Goal: Information Seeking & Learning: Learn about a topic

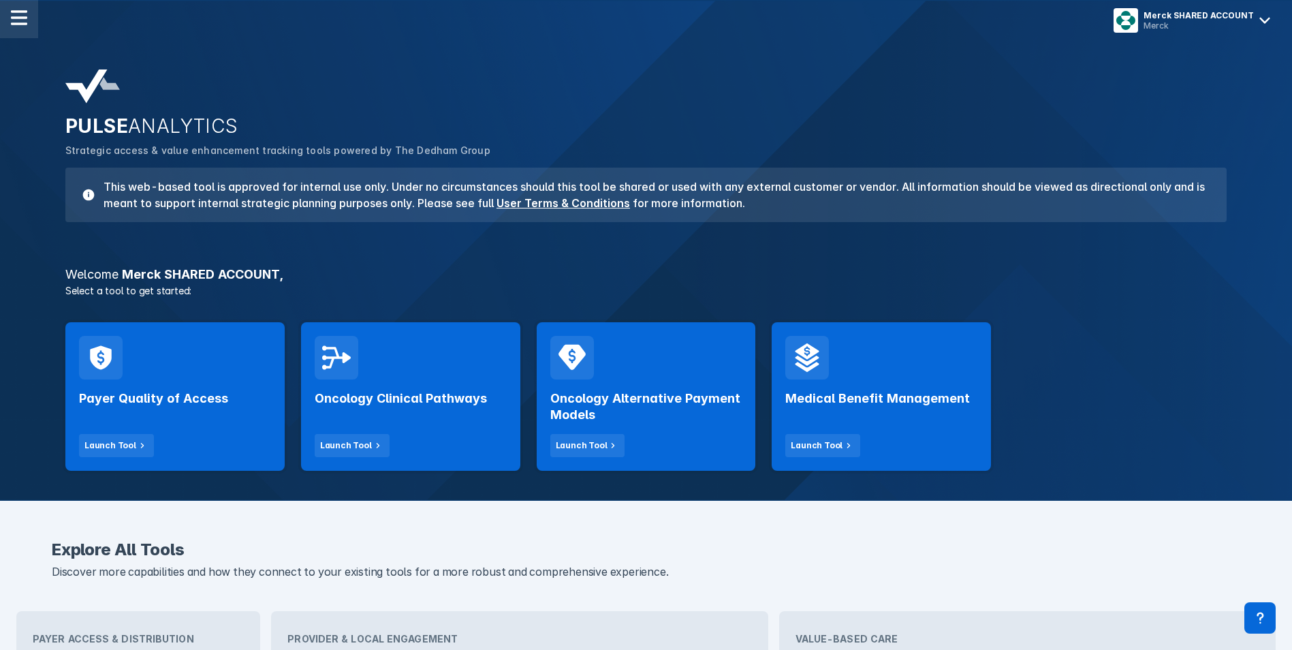
click at [27, 22] on img at bounding box center [19, 18] width 16 height 16
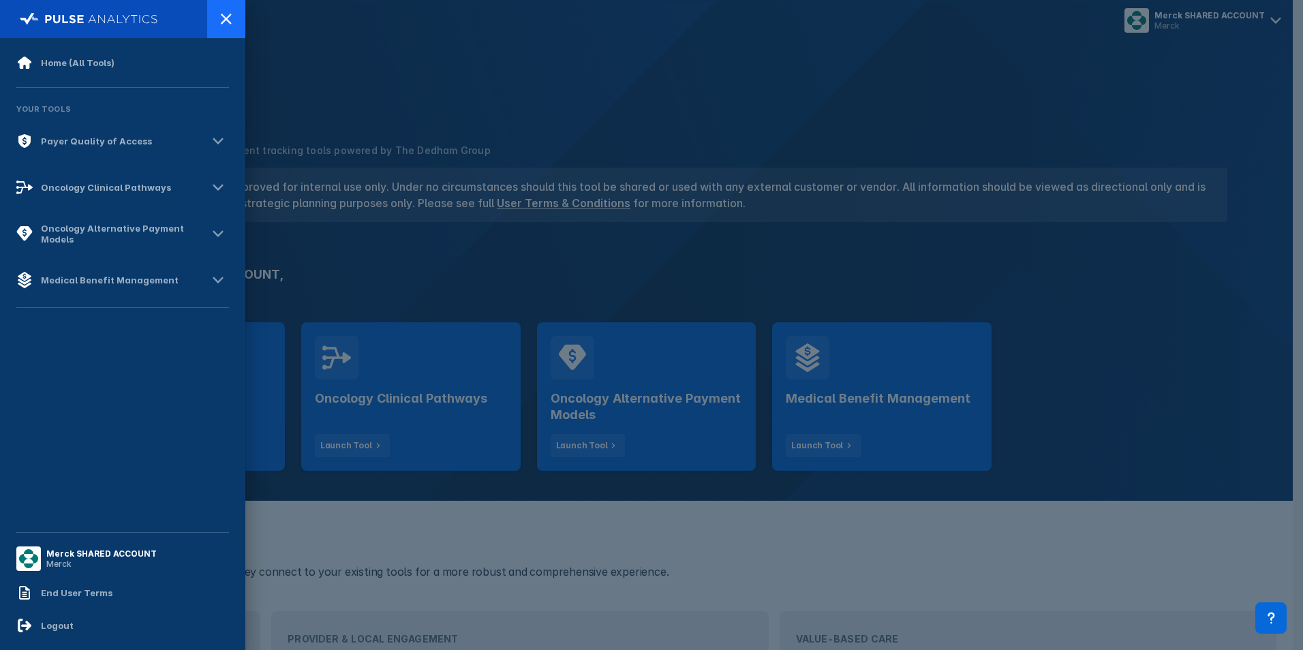
click at [226, 21] on icon at bounding box center [226, 19] width 16 height 16
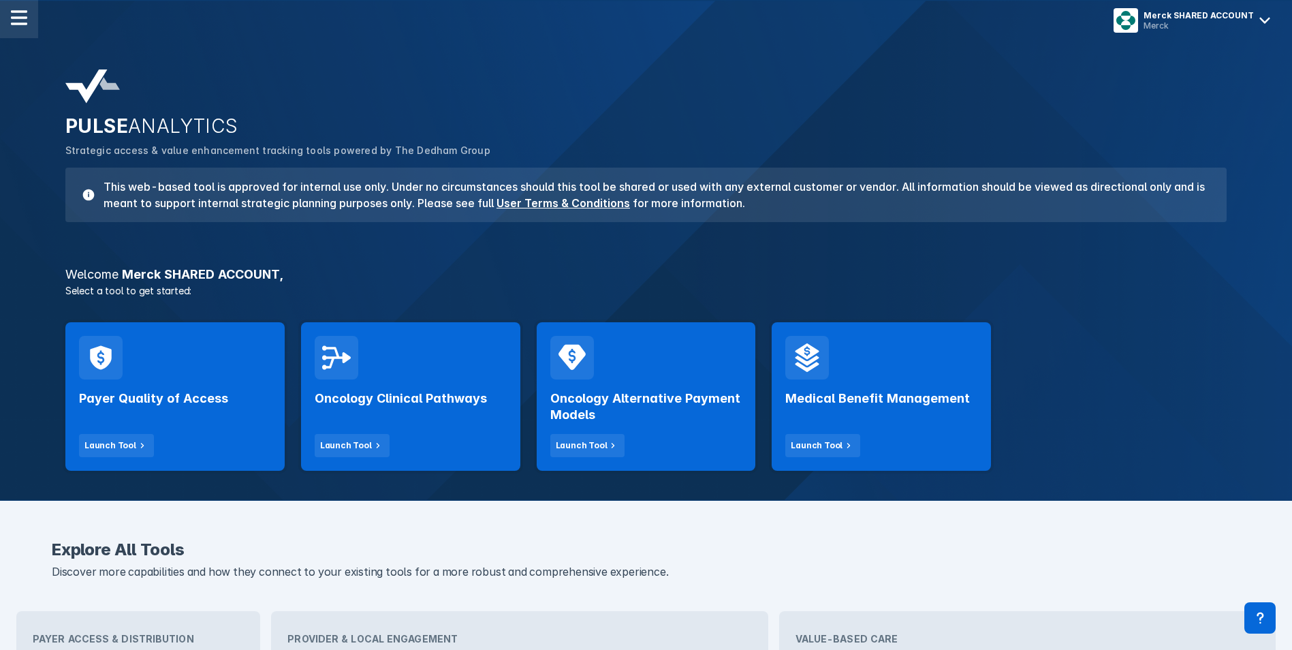
click at [20, 24] on img at bounding box center [19, 18] width 16 height 16
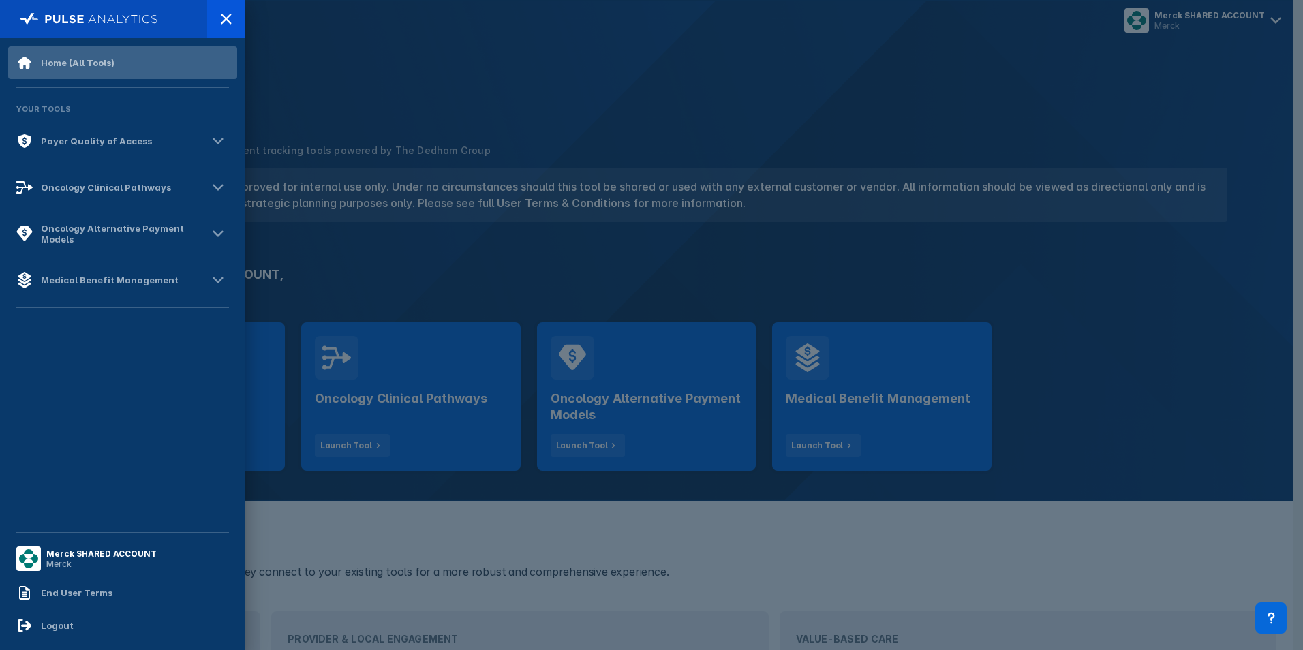
click at [62, 51] on div "Home (All Tools)" at bounding box center [122, 62] width 229 height 33
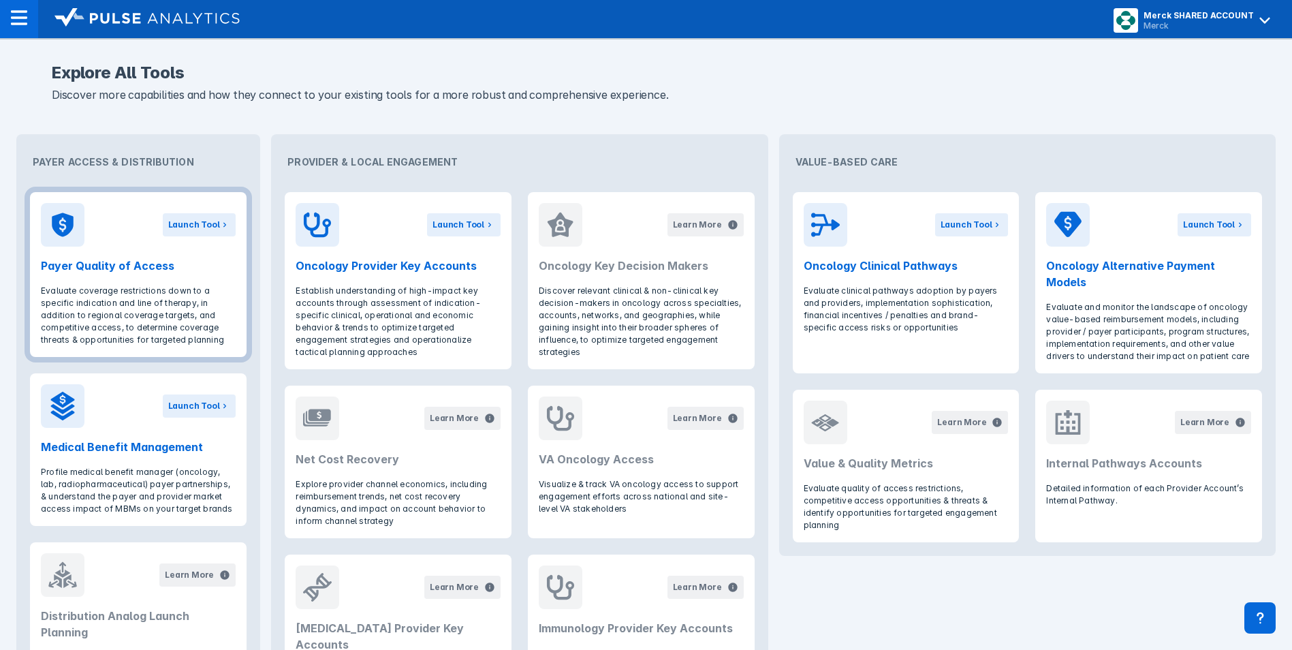
scroll to position [204, 0]
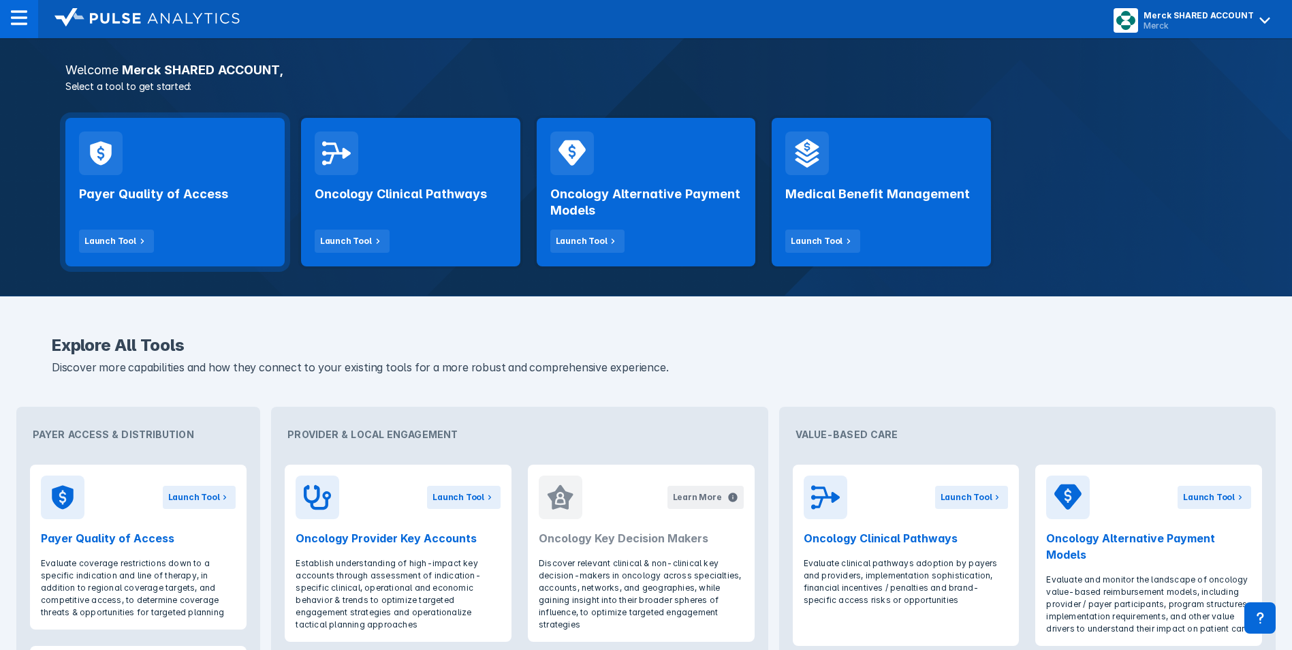
click at [207, 243] on div "Payer Quality of Access Launch Tool" at bounding box center [175, 214] width 192 height 78
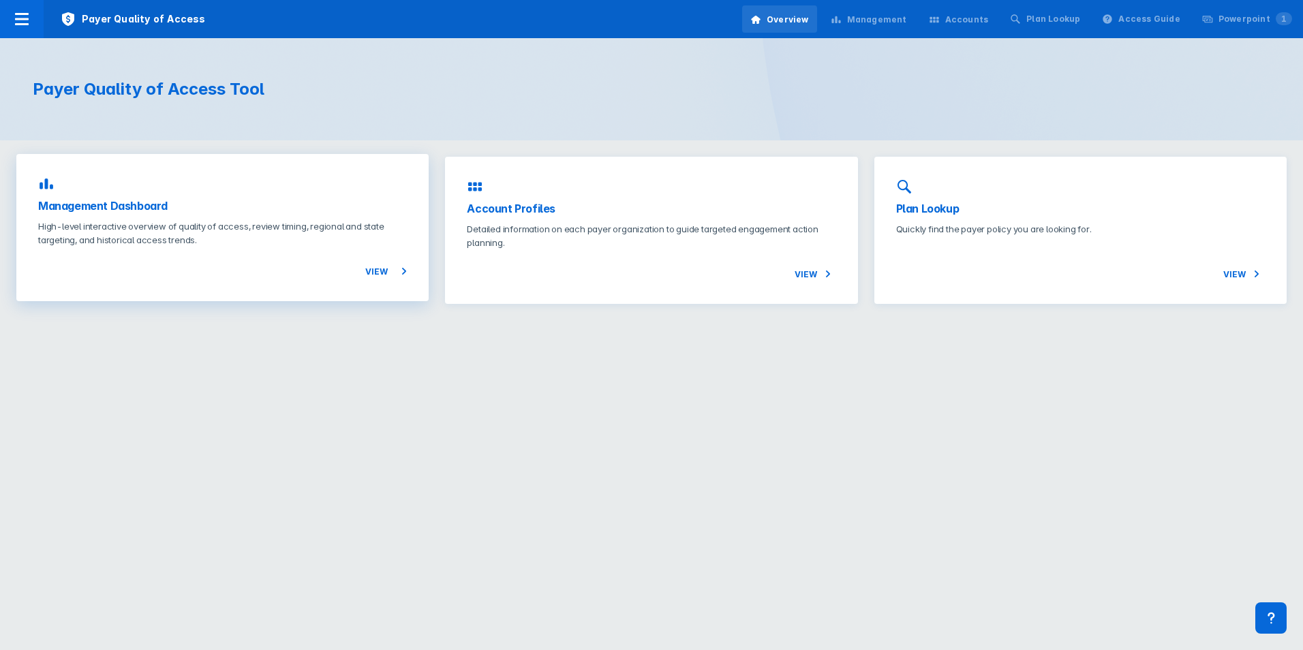
click at [193, 241] on p "High-level interactive overview of quality of access, review timing, regional a…" at bounding box center [222, 232] width 369 height 27
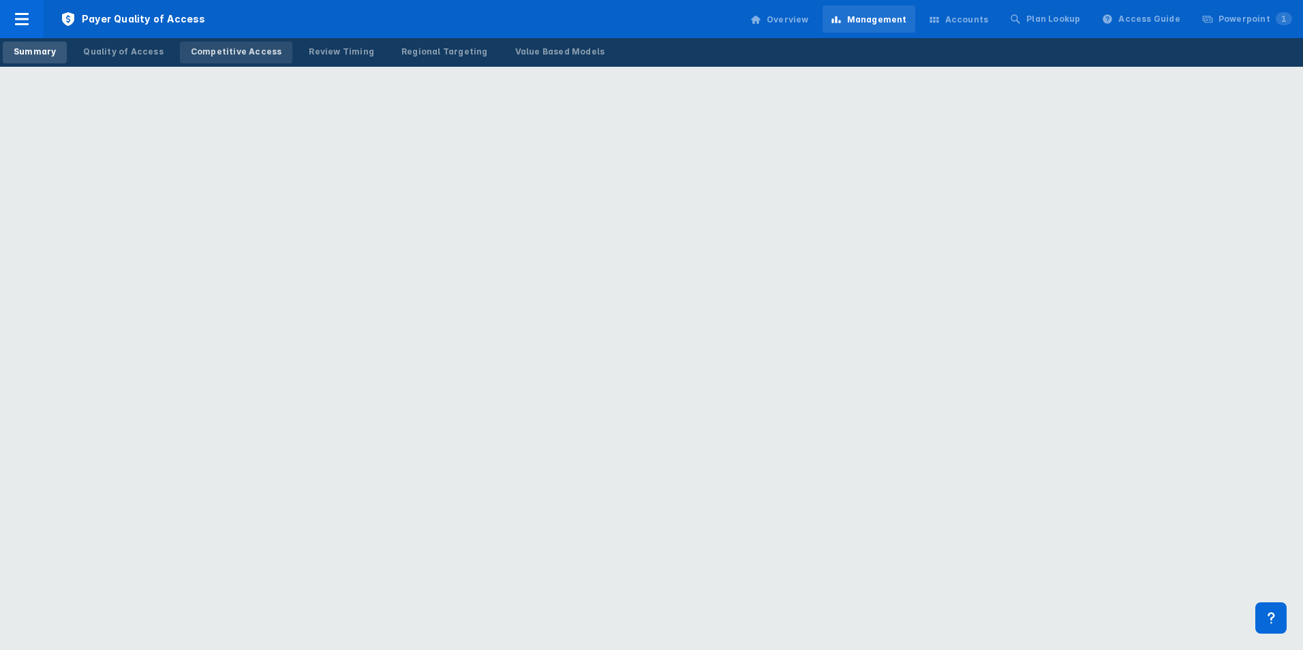
click at [204, 58] on link "Competitive Access" at bounding box center [236, 53] width 113 height 22
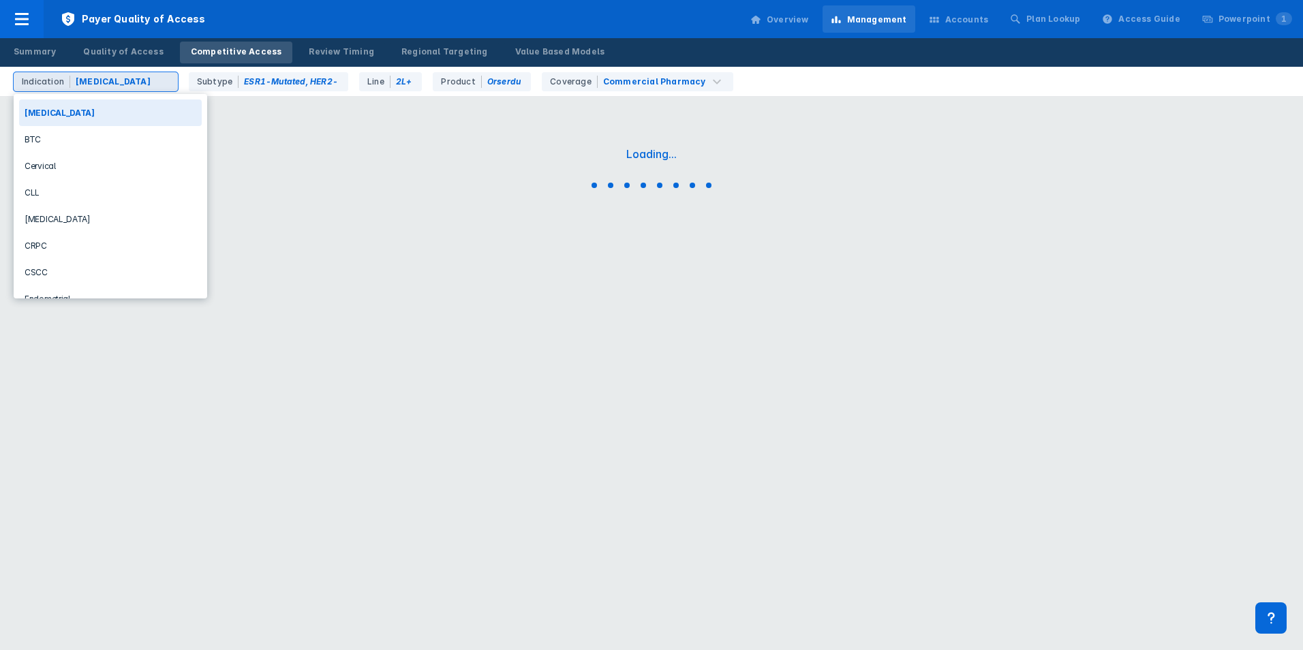
click at [134, 84] on div "[MEDICAL_DATA]" at bounding box center [113, 82] width 78 height 12
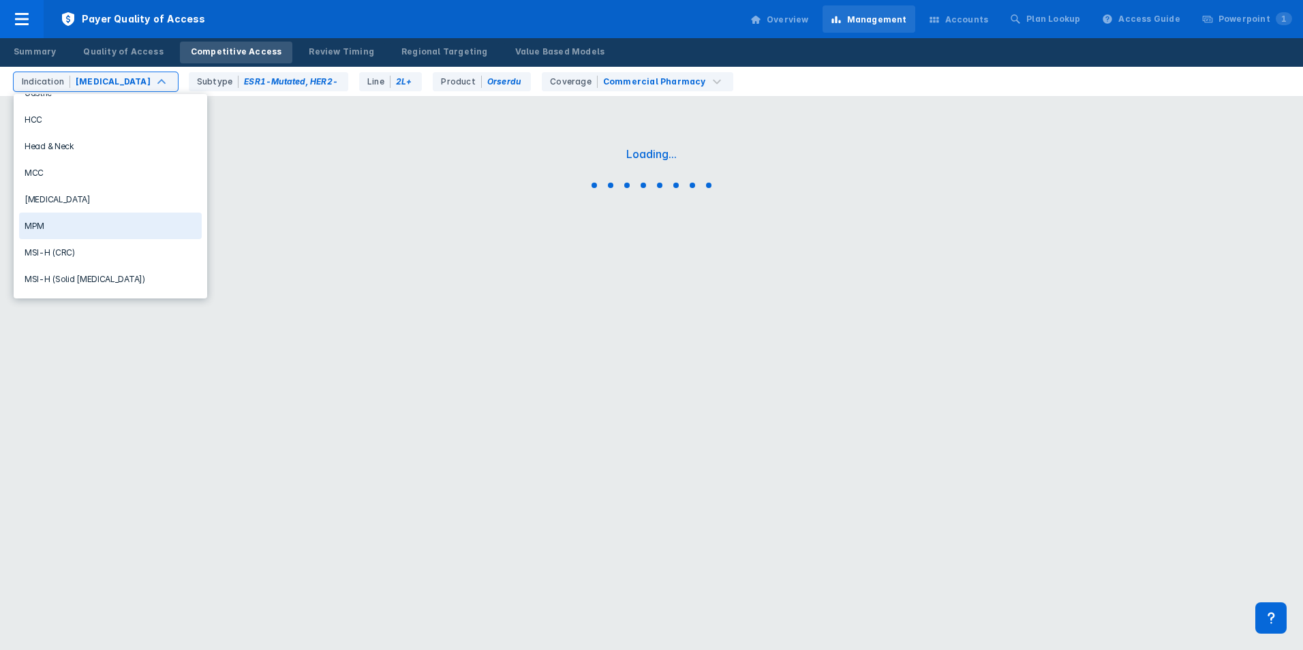
scroll to position [273, 0]
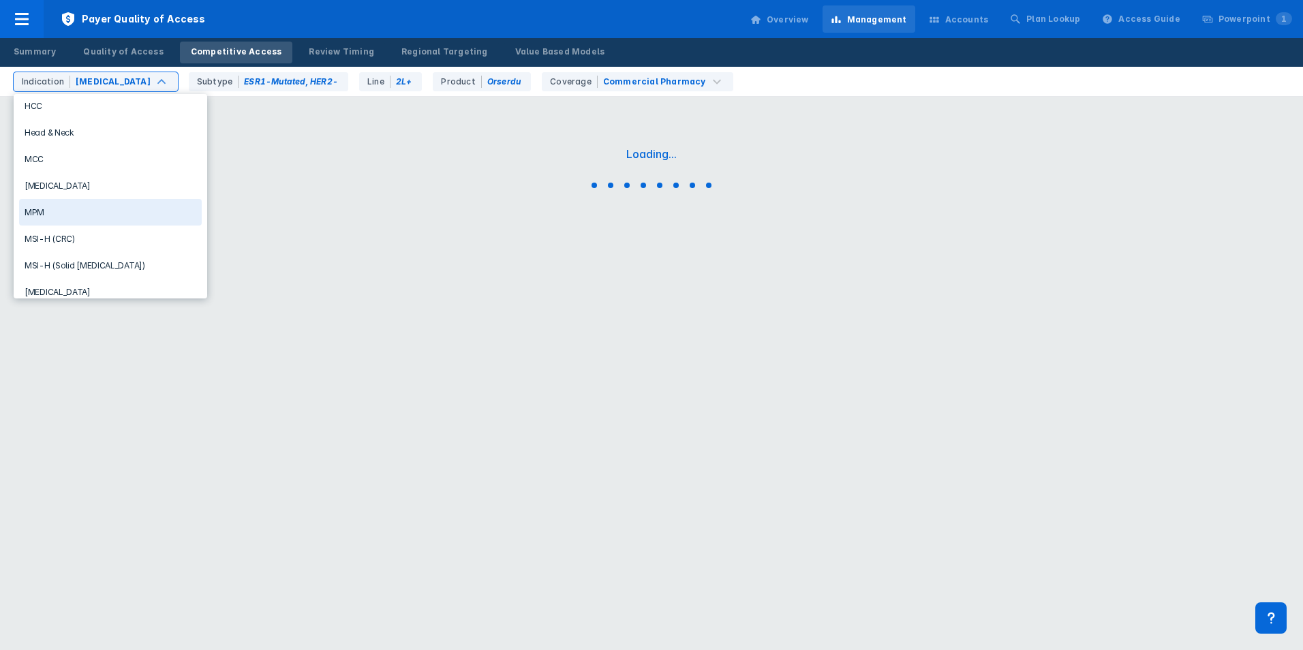
click at [63, 187] on div "[MEDICAL_DATA]" at bounding box center [110, 185] width 183 height 27
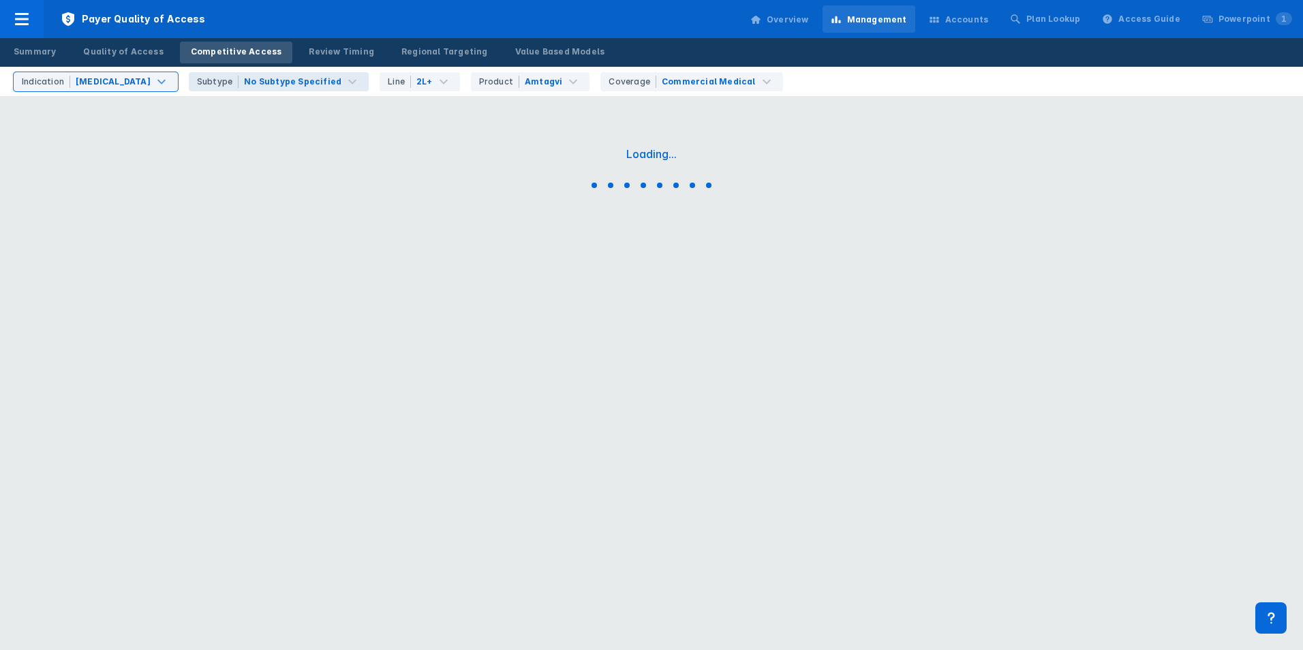
click at [258, 80] on div "No Subtype Specified" at bounding box center [292, 82] width 97 height 12
click at [416, 107] on div "Loading..." at bounding box center [651, 170] width 1303 height 341
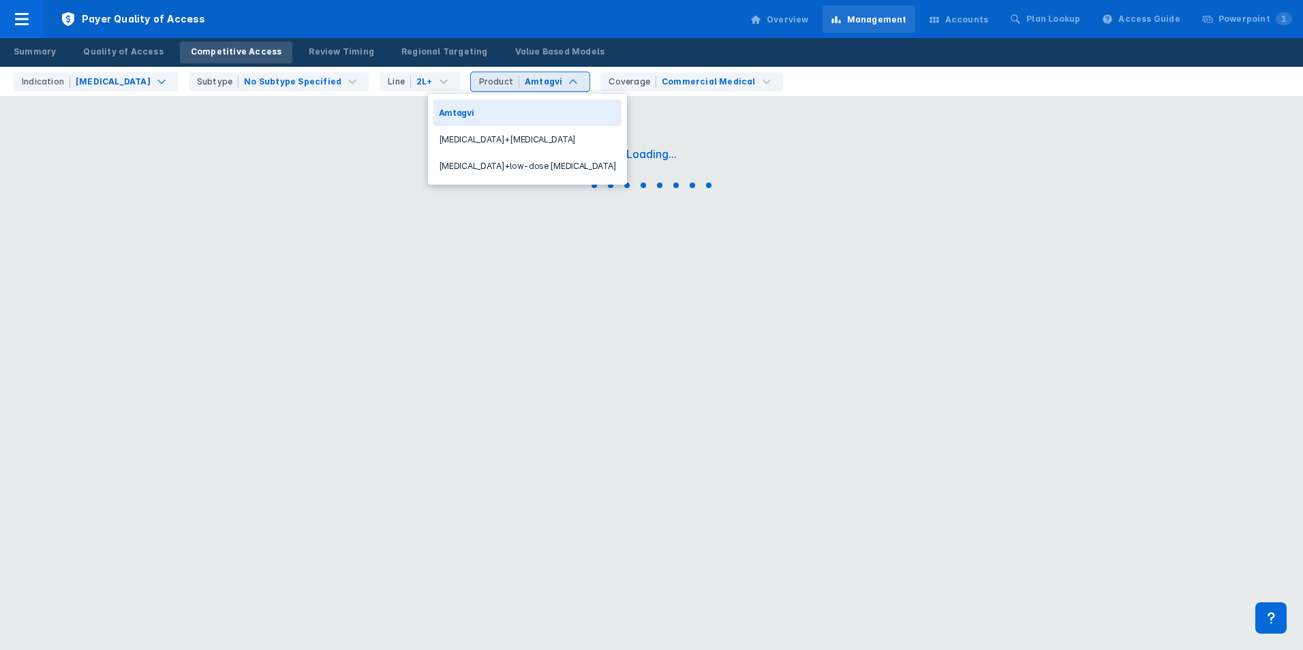
click at [525, 82] on div "Amtagvi" at bounding box center [543, 82] width 37 height 12
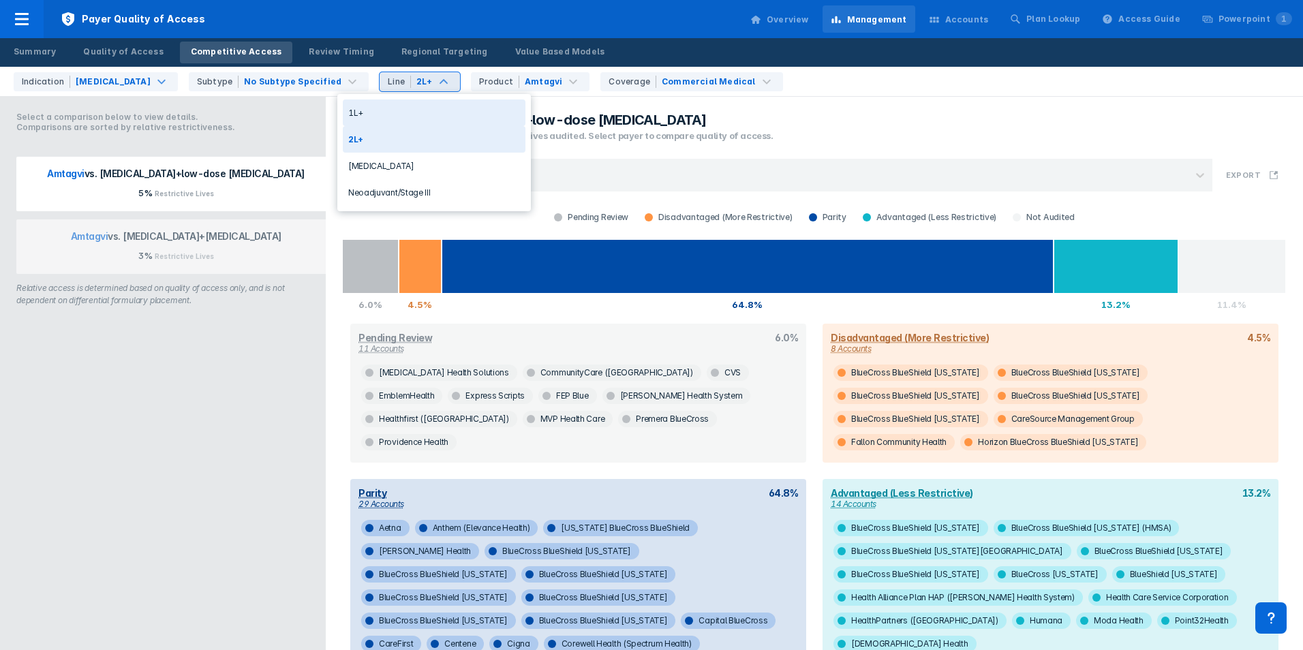
click at [416, 87] on div "2L+" at bounding box center [424, 82] width 16 height 12
click at [383, 121] on div "1L+" at bounding box center [434, 112] width 183 height 27
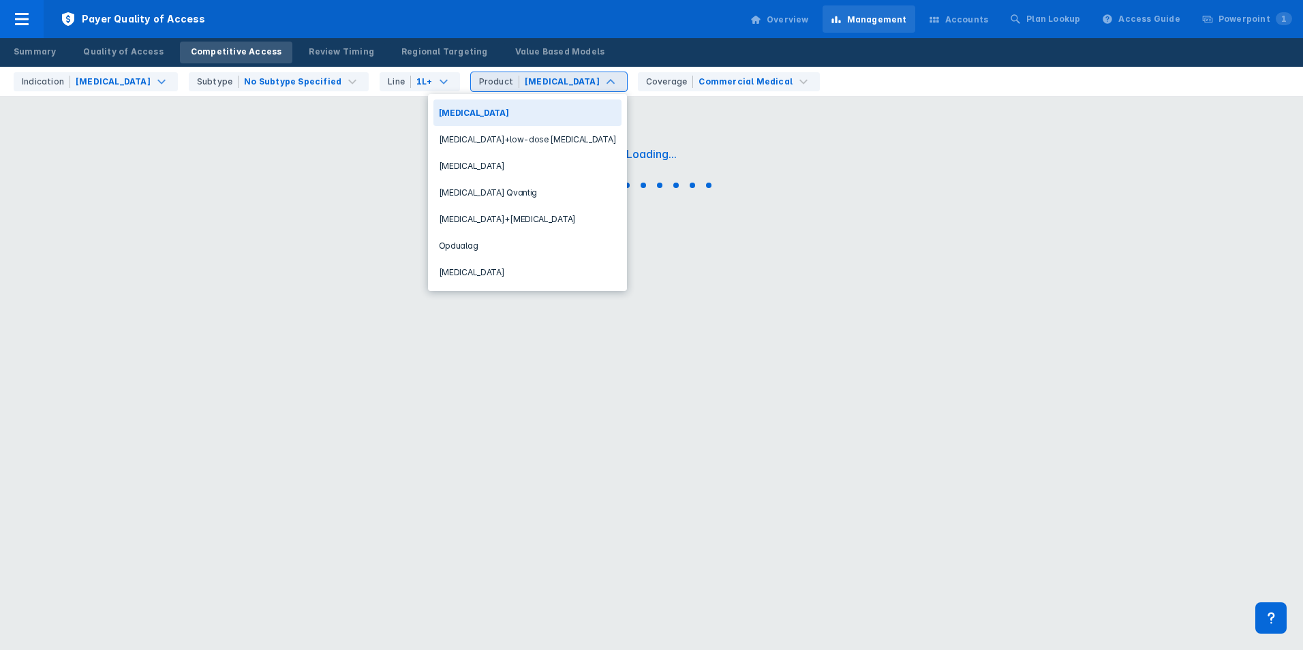
click at [505, 88] on div "Product [MEDICAL_DATA]" at bounding box center [549, 81] width 156 height 19
click at [485, 211] on div "[MEDICAL_DATA]+[MEDICAL_DATA]" at bounding box center [527, 219] width 189 height 27
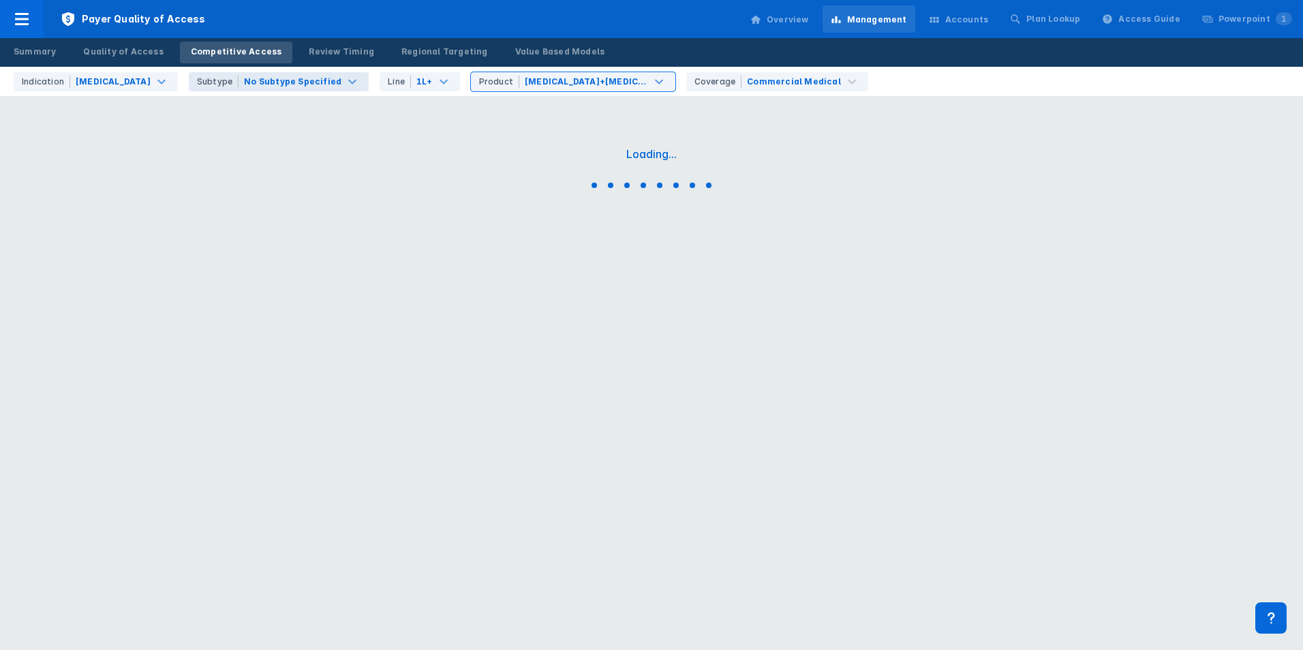
click at [272, 82] on div "No Subtype Specified" at bounding box center [292, 82] width 97 height 12
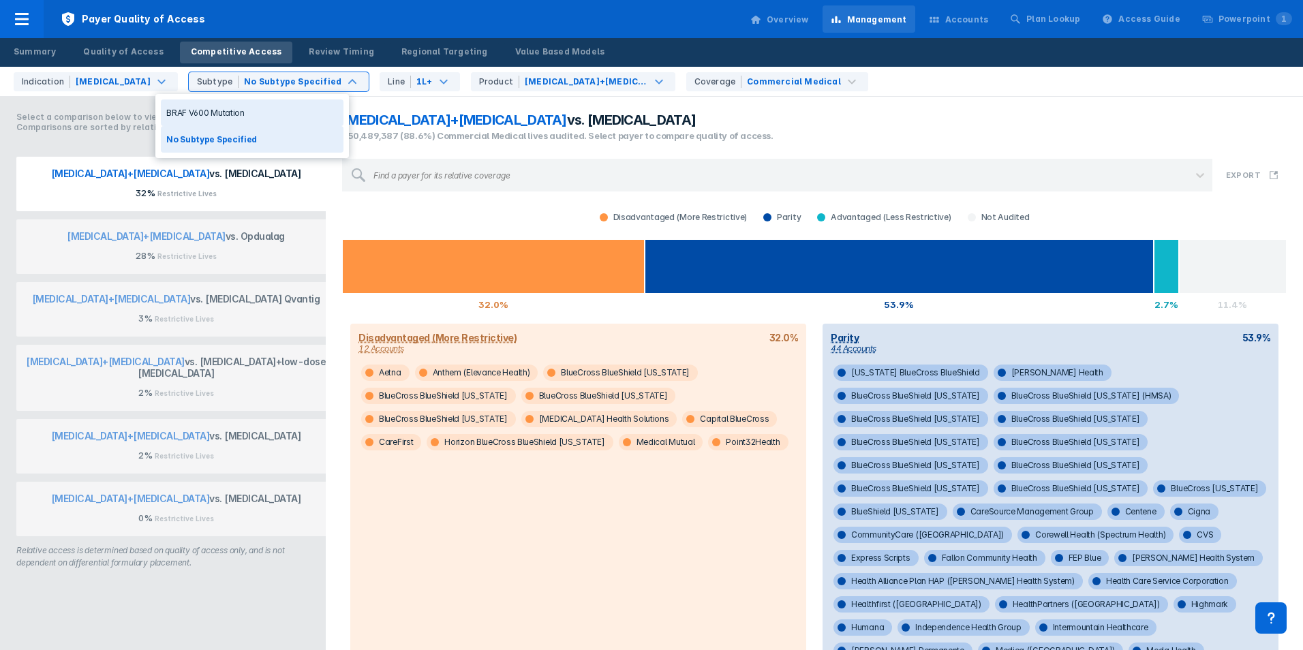
click at [755, 131] on div "[MEDICAL_DATA]+[MEDICAL_DATA] vs. [MEDICAL_DATA] 150,489,387 (88.6%) Commercial…" at bounding box center [814, 127] width 961 height 47
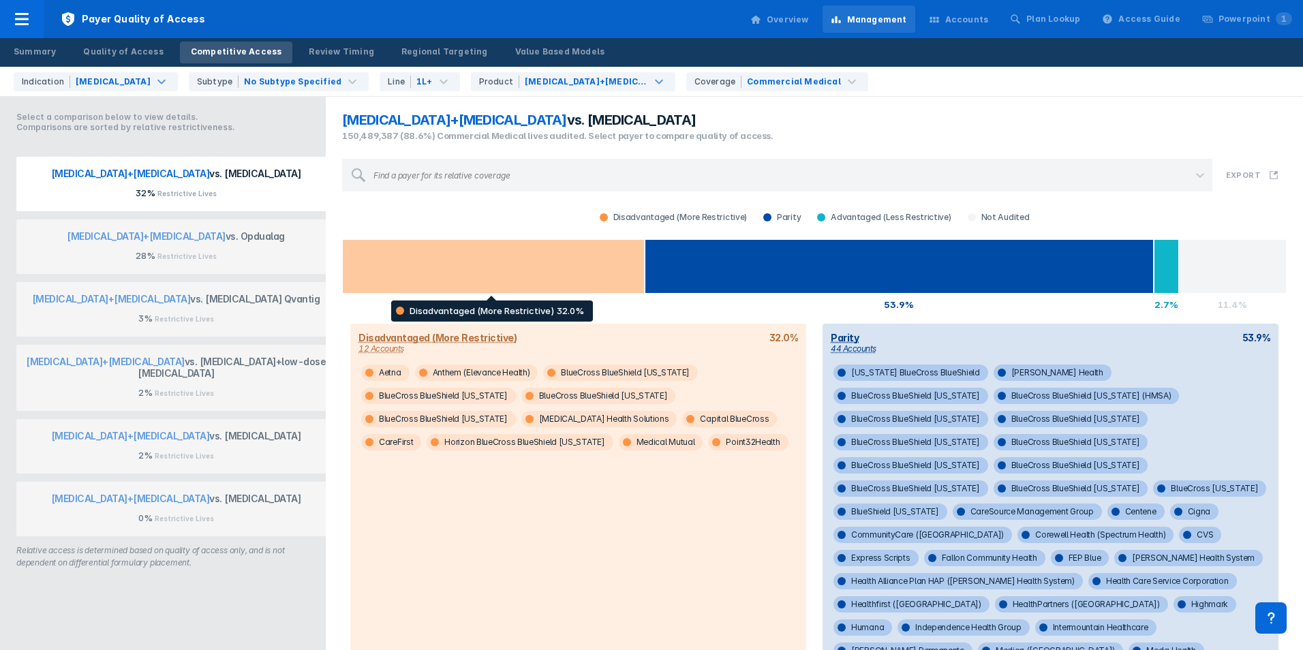
click at [476, 253] on div at bounding box center [493, 266] width 303 height 55
click at [520, 255] on div at bounding box center [493, 266] width 303 height 55
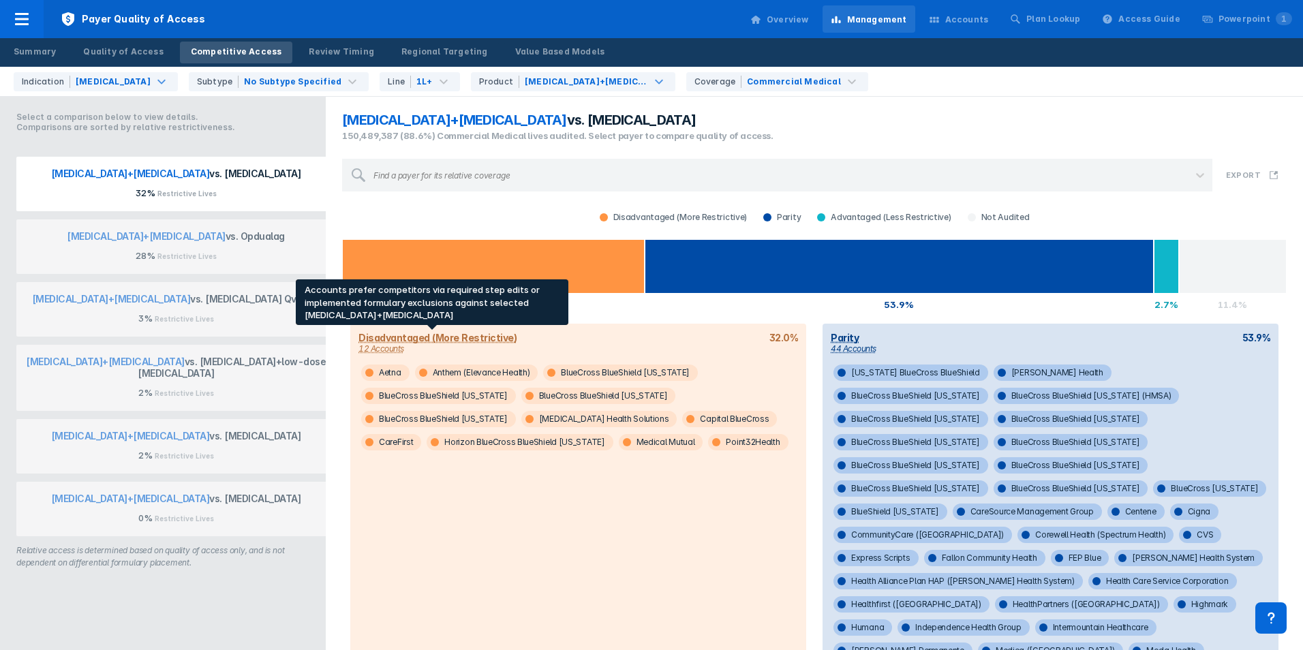
click at [397, 335] on div "Disadvantaged (More Restrictive)" at bounding box center [437, 338] width 158 height 12
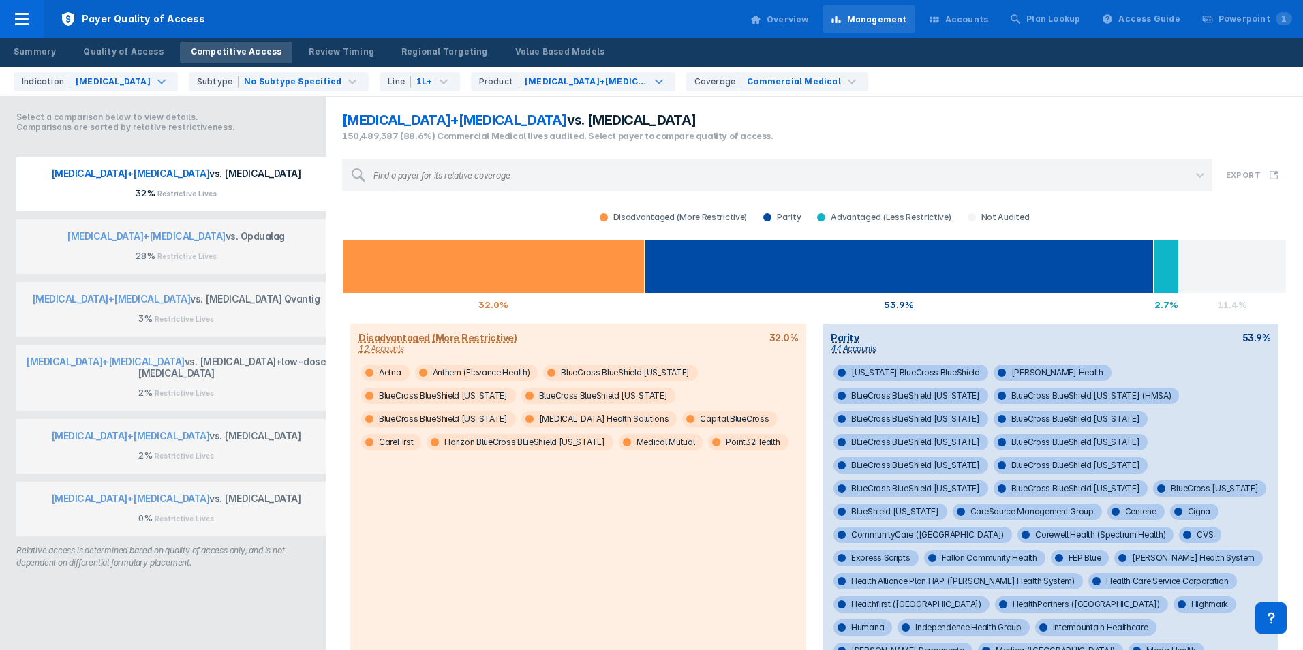
click at [395, 345] on div "12 Accounts" at bounding box center [437, 348] width 158 height 10
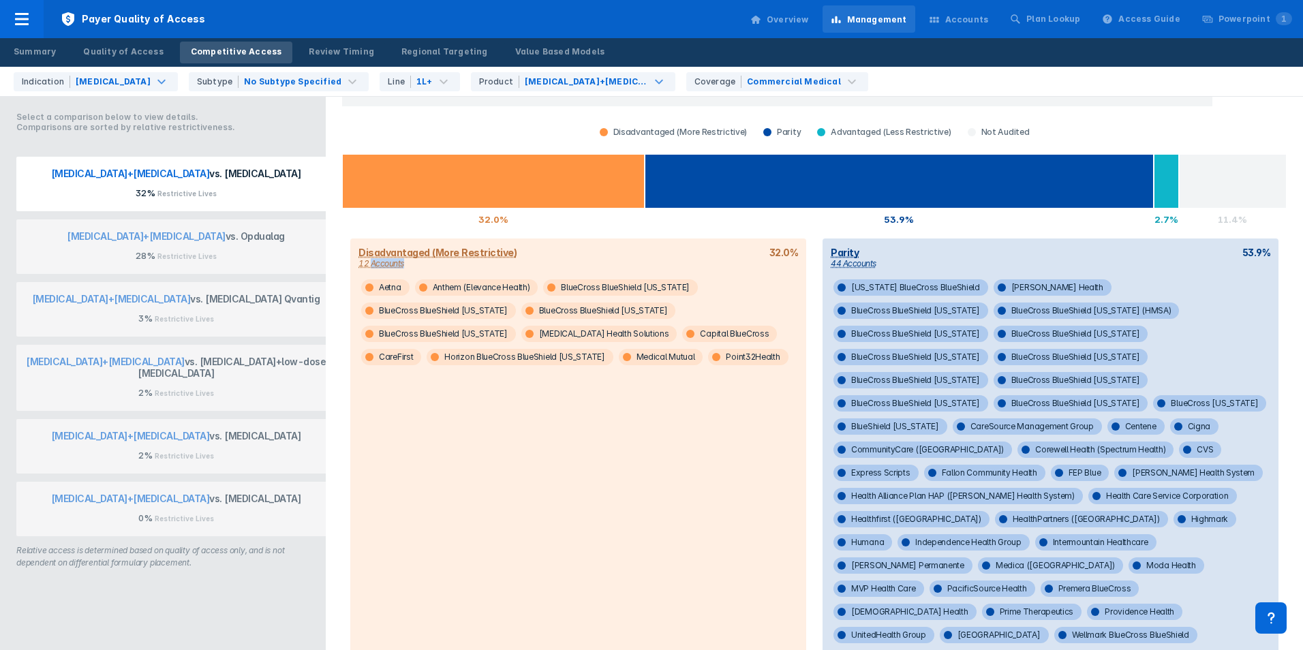
scroll to position [155, 0]
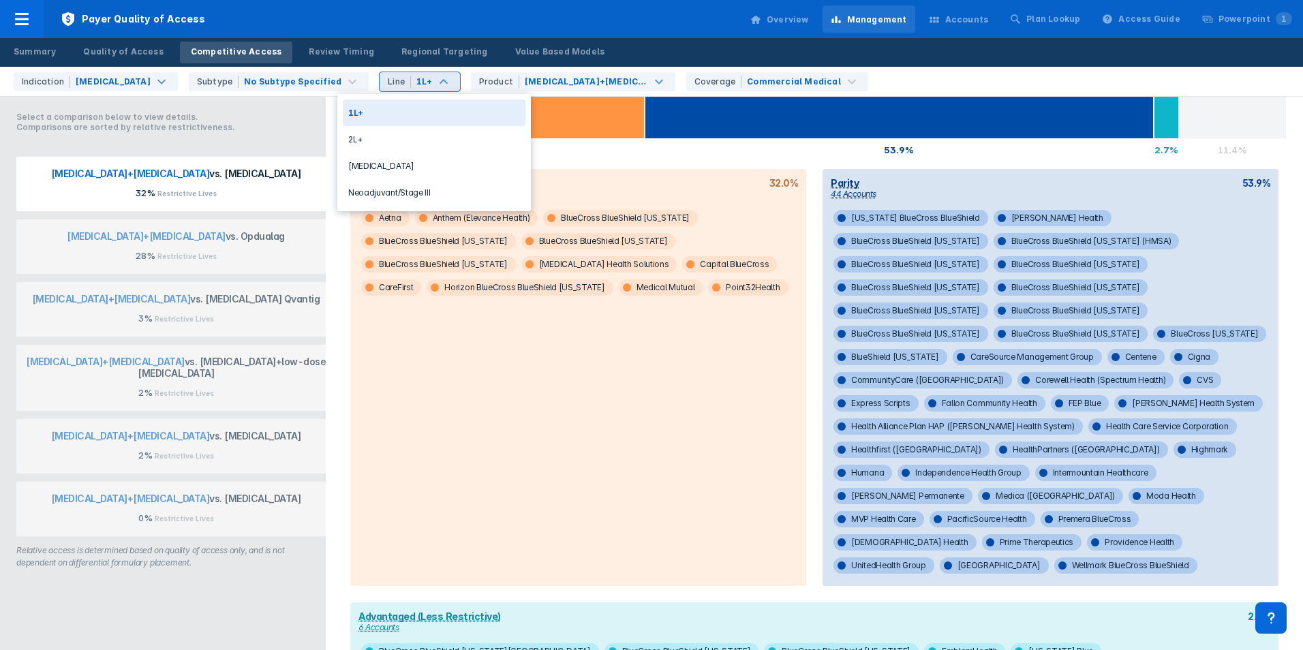
click at [416, 83] on div "1L+" at bounding box center [424, 82] width 16 height 12
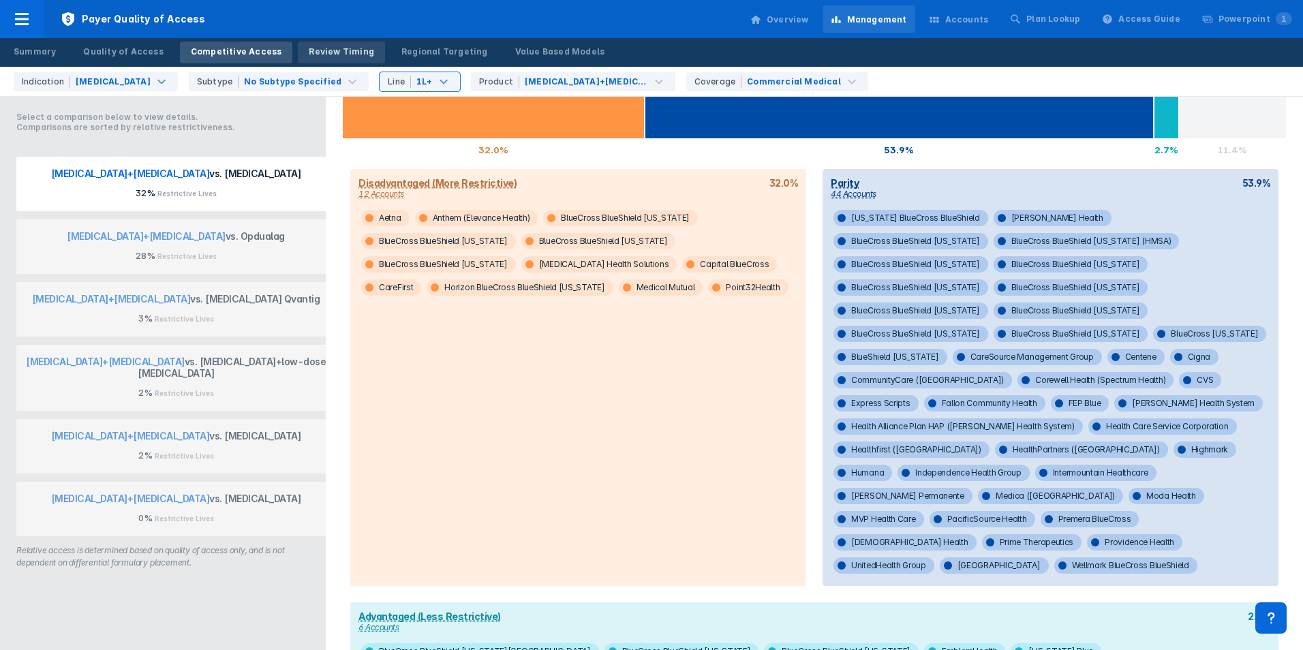
click at [319, 50] on div "Review Timing" at bounding box center [341, 52] width 65 height 12
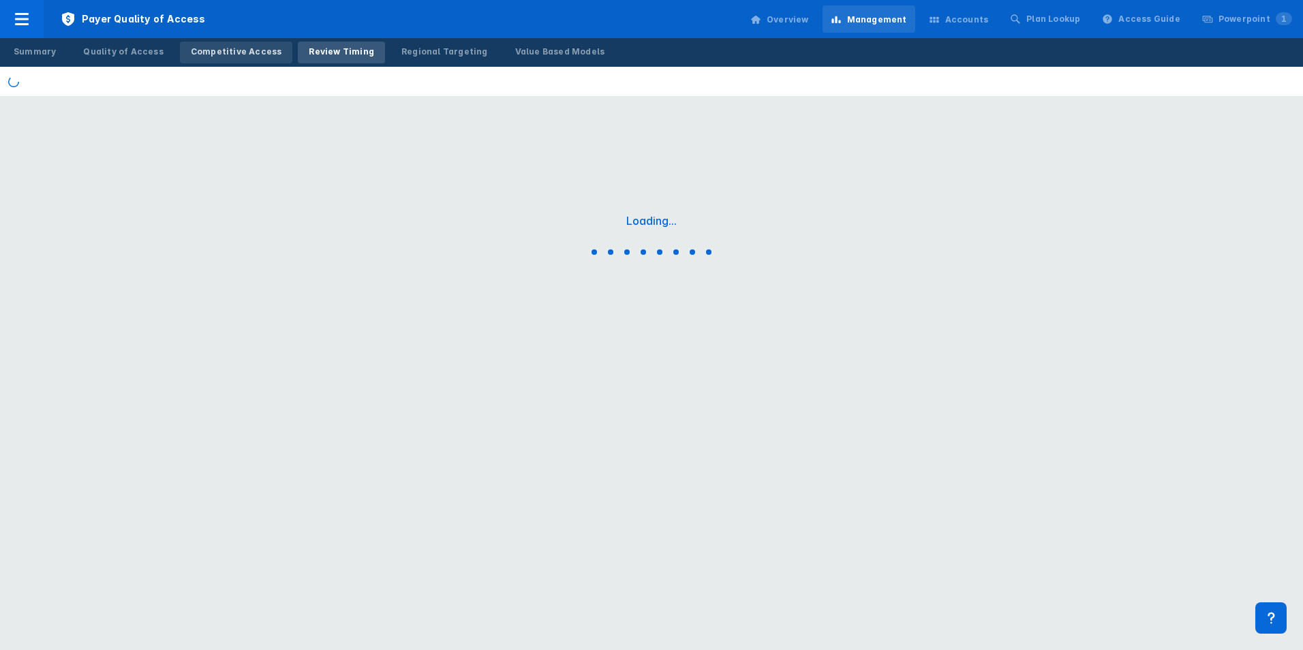
click at [228, 48] on div "Competitive Access" at bounding box center [236, 52] width 91 height 12
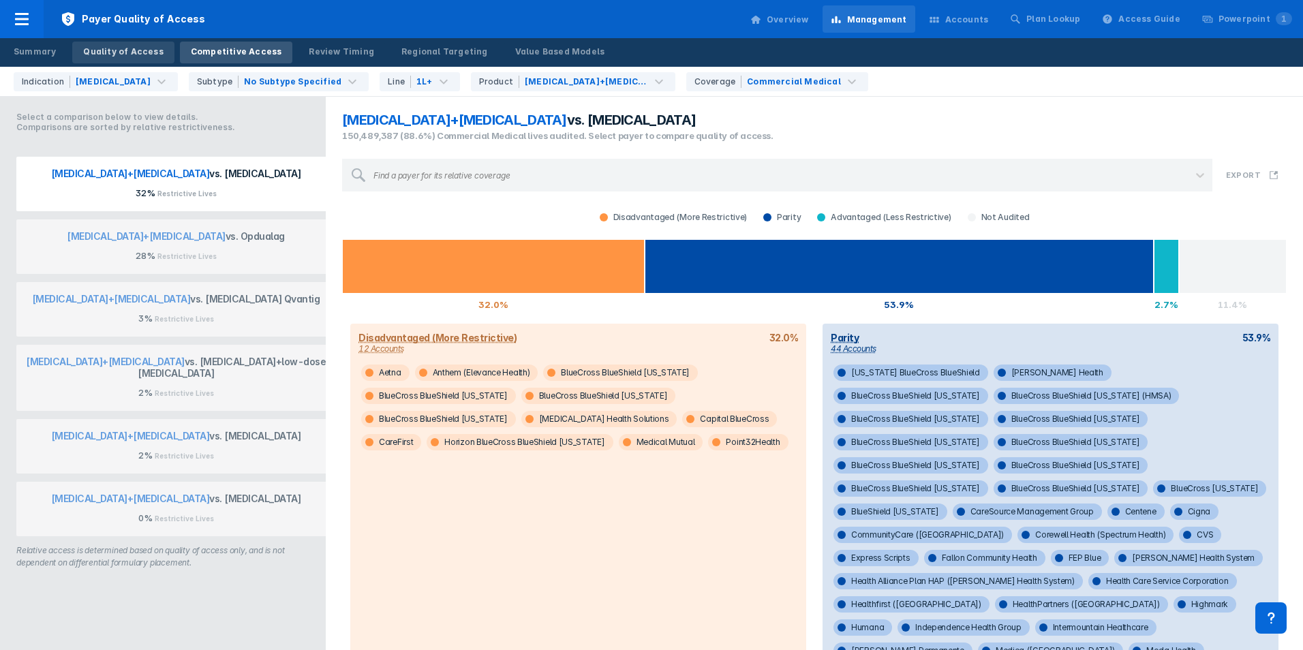
click at [129, 44] on link "Quality of Access" at bounding box center [123, 53] width 102 height 22
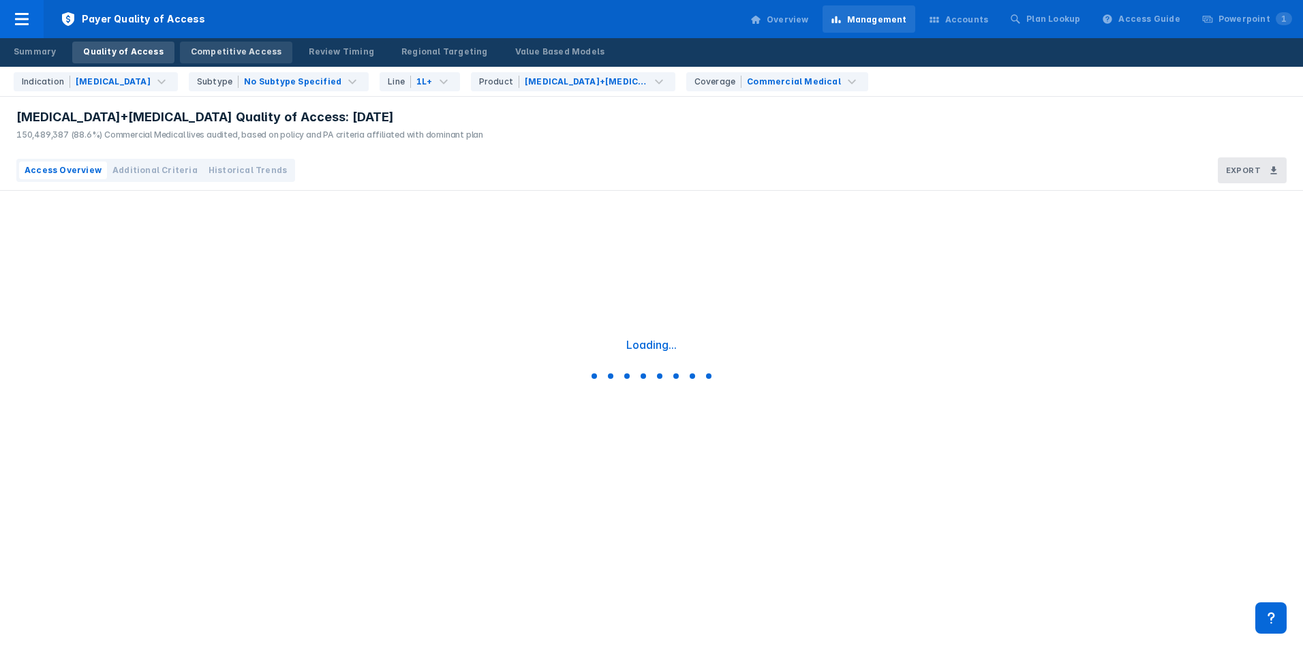
click at [203, 46] on div "Competitive Access" at bounding box center [236, 52] width 91 height 12
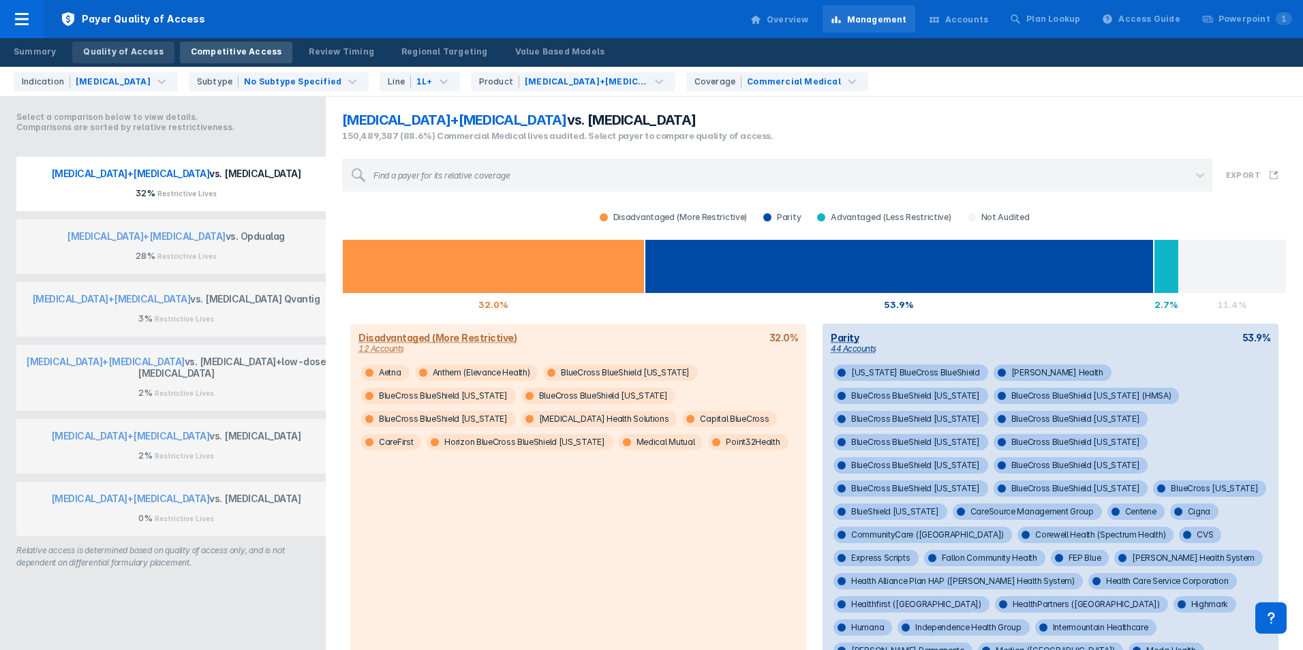
click at [149, 49] on div "Quality of Access" at bounding box center [123, 52] width 80 height 12
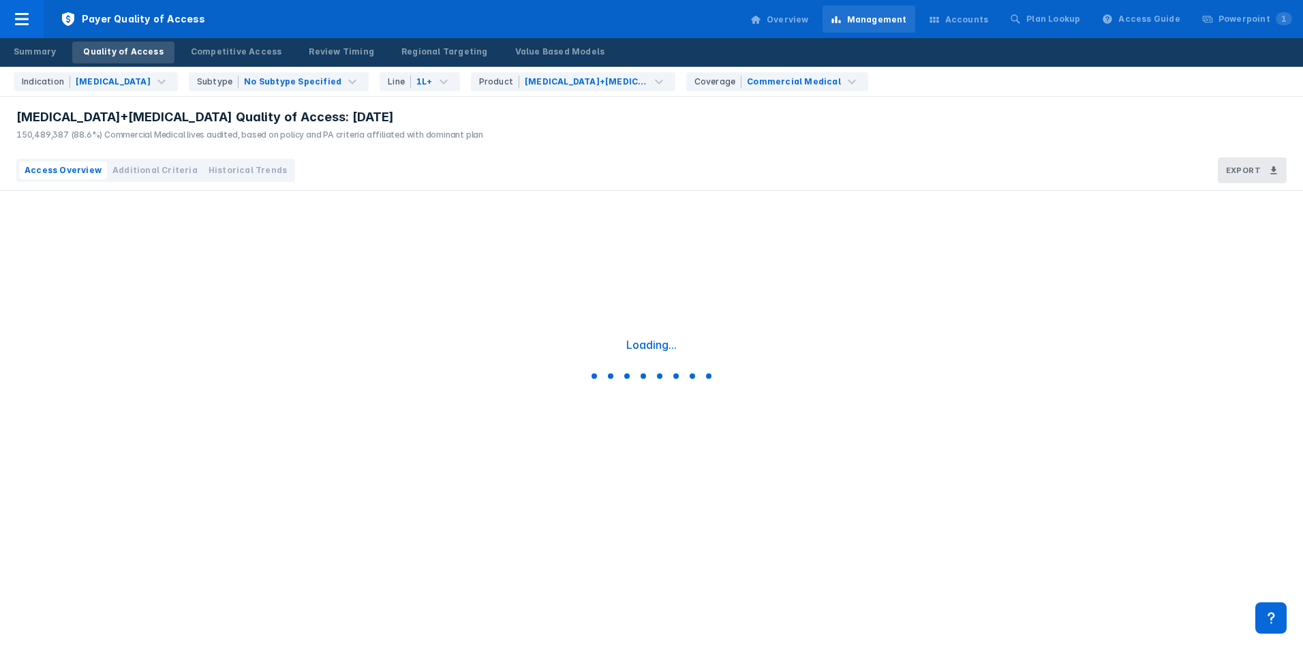
click at [142, 166] on span "Additional Criteria" at bounding box center [154, 170] width 85 height 12
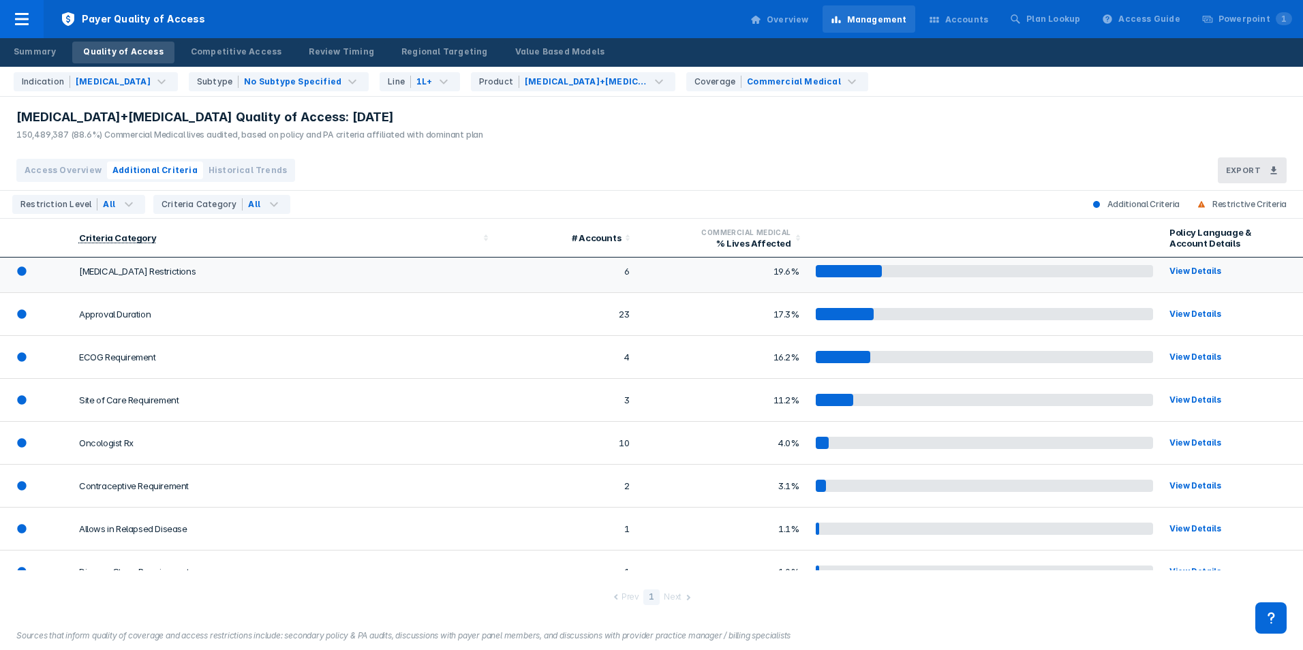
scroll to position [202, 0]
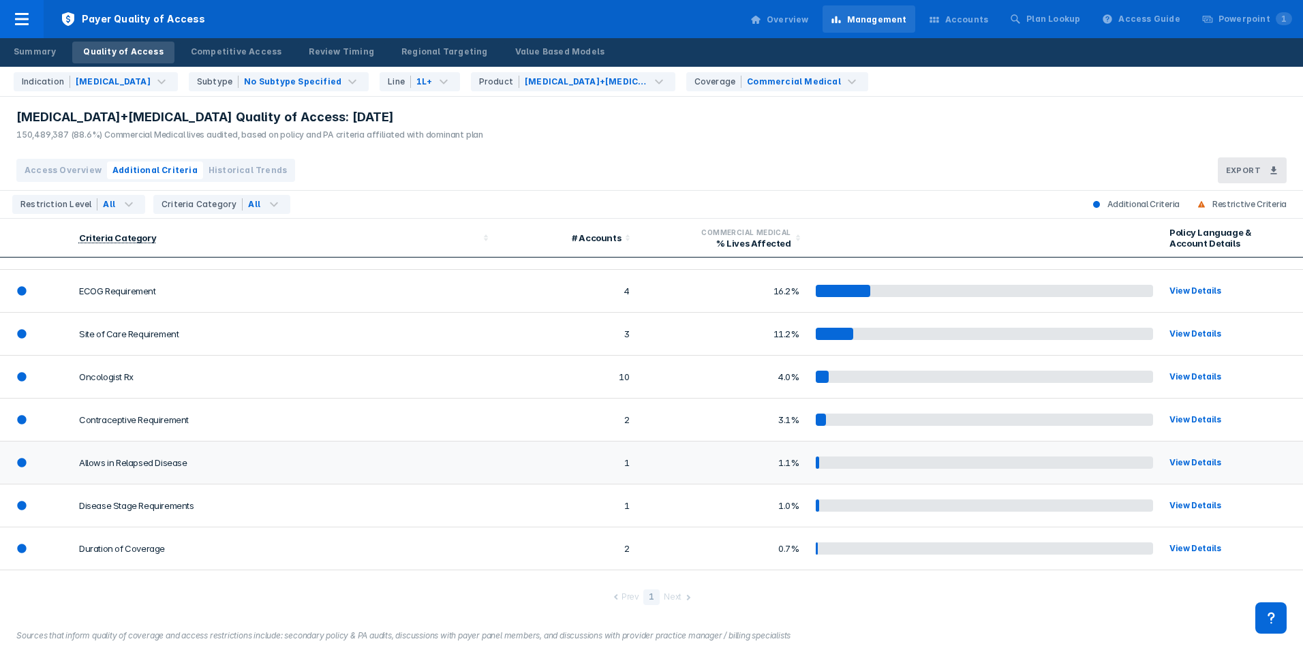
click at [134, 463] on td "Allows in Relapsed Disease" at bounding box center [283, 463] width 424 height 43
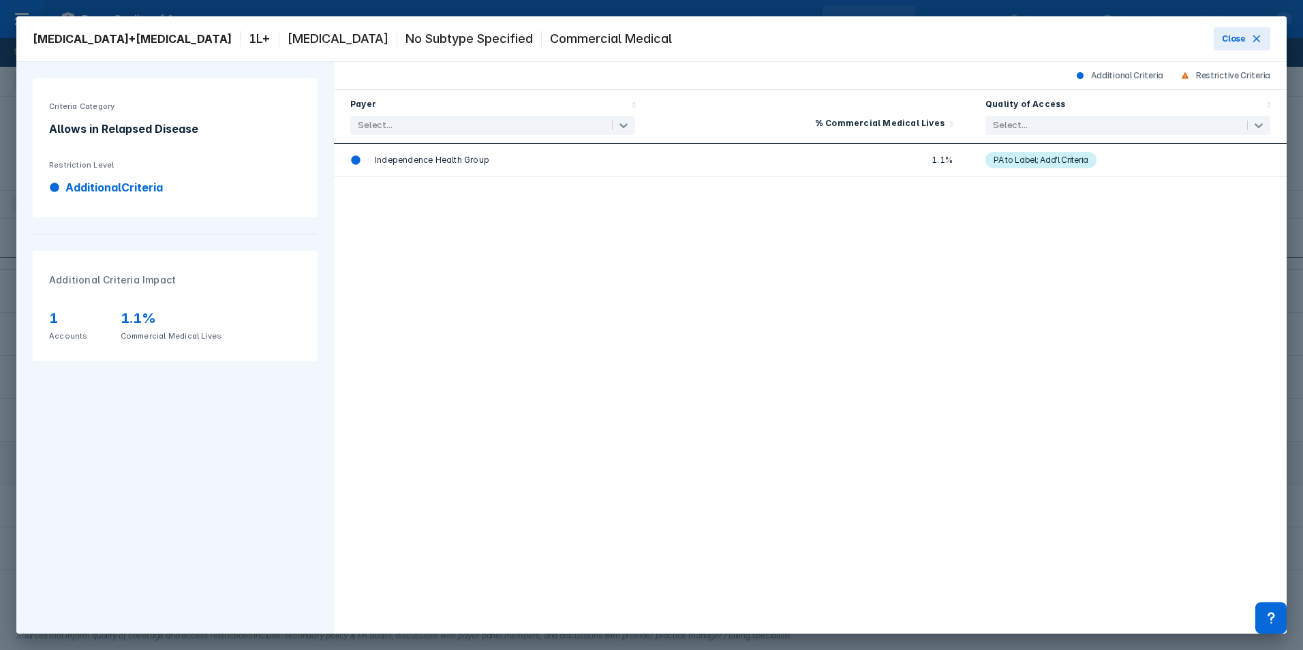
scroll to position [0, 0]
click at [1256, 44] on icon at bounding box center [1256, 38] width 11 height 11
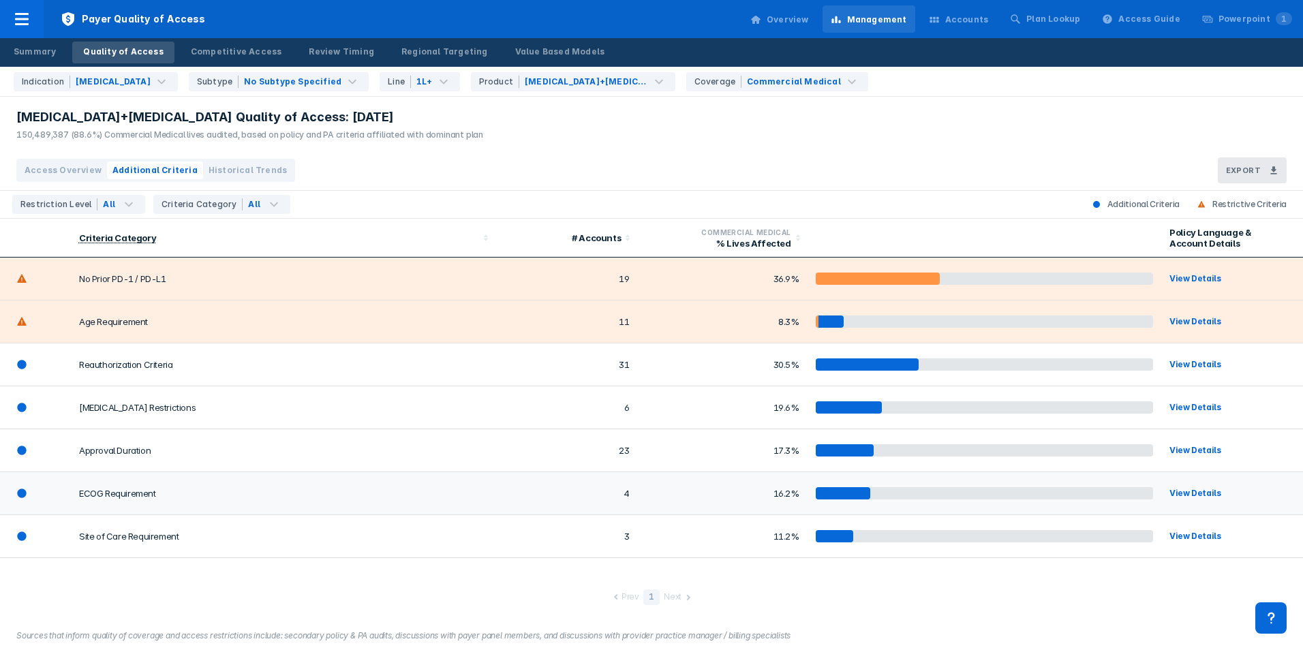
scroll to position [202, 0]
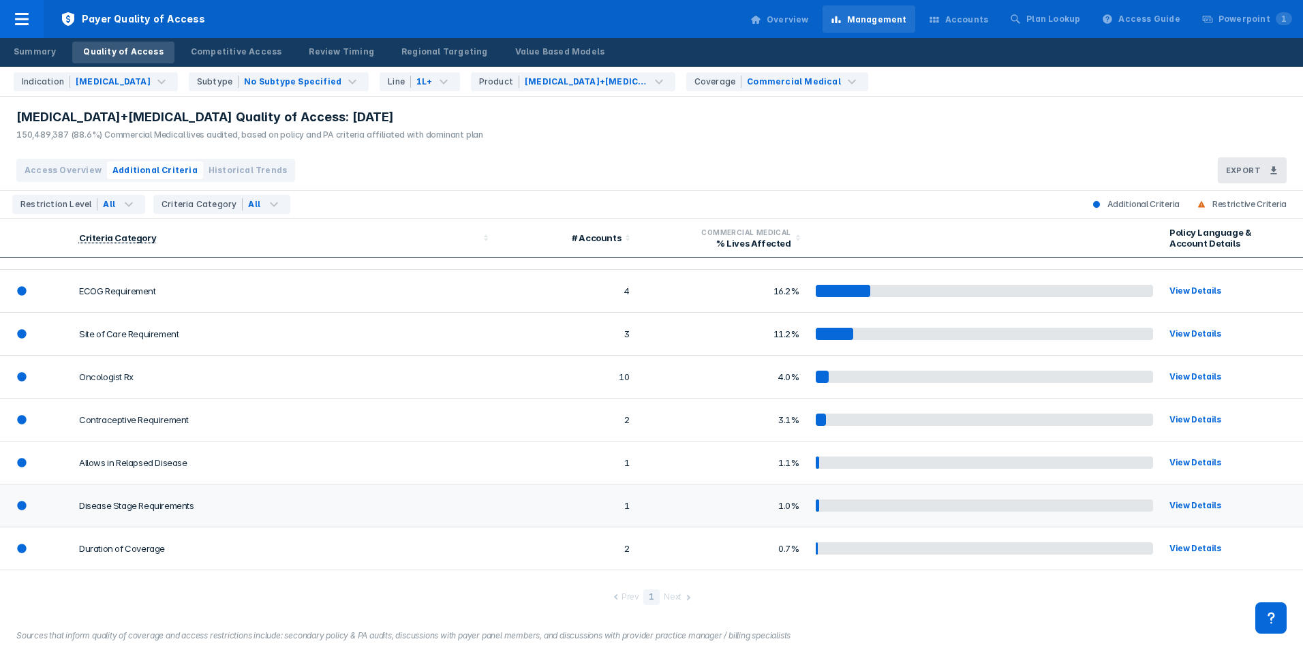
click at [128, 509] on td "Disease Stage Requirements" at bounding box center [283, 505] width 424 height 43
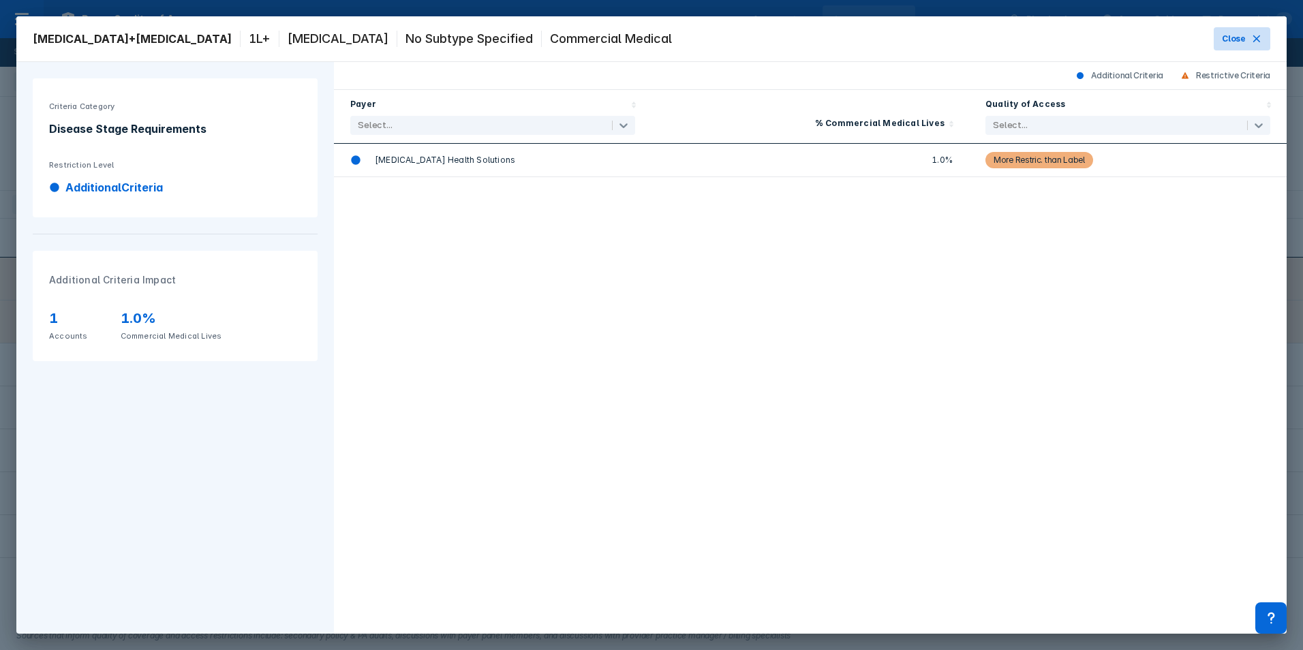
click at [1241, 39] on span "Close" at bounding box center [1234, 39] width 24 height 12
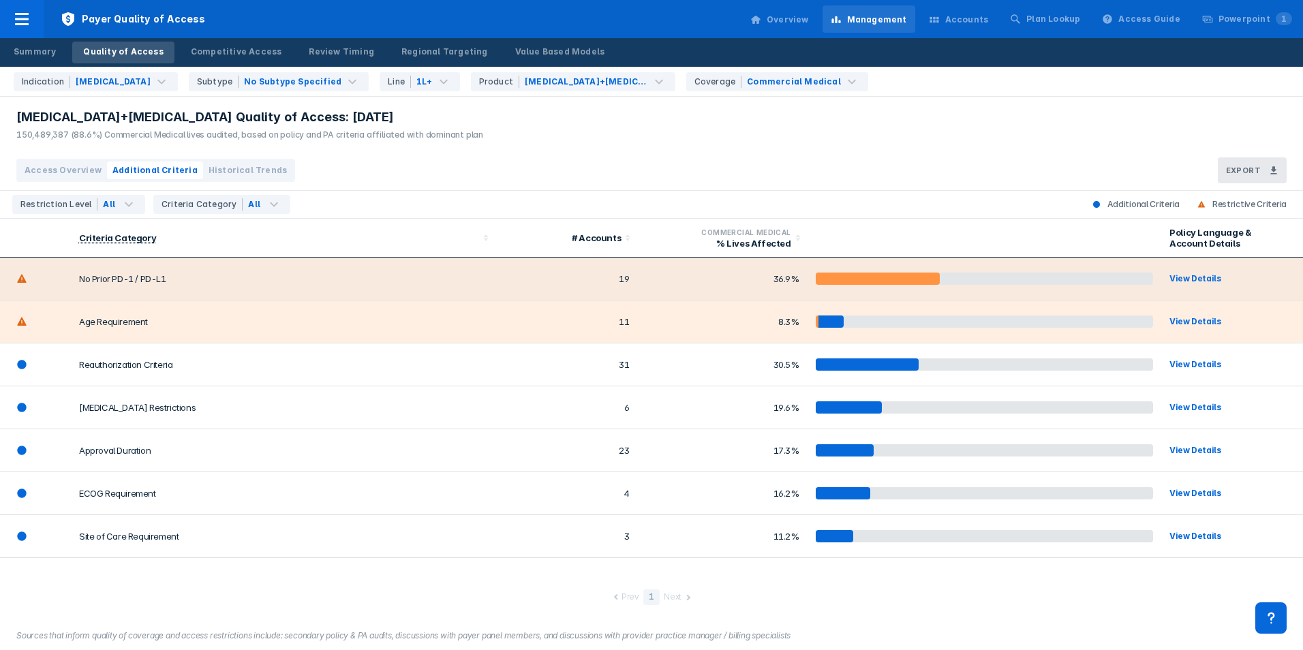
click at [720, 290] on td "36.9%" at bounding box center [722, 279] width 170 height 43
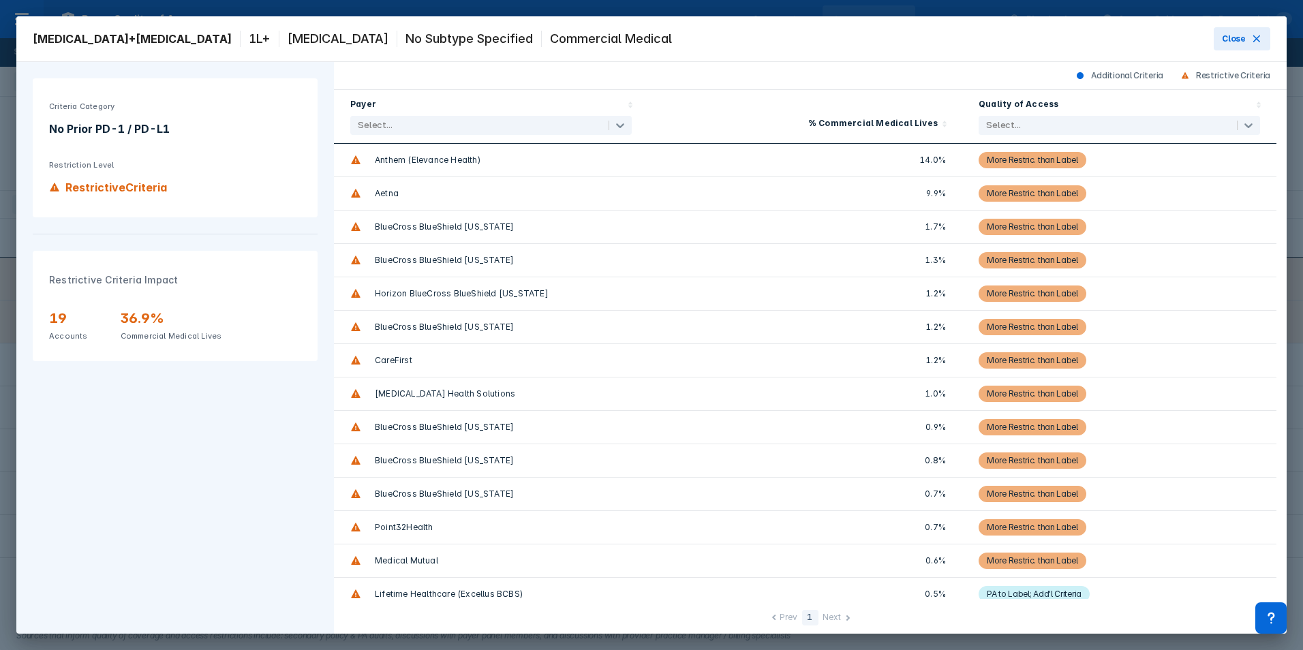
click at [408, 159] on span "Anthem (Elevance Health)" at bounding box center [428, 160] width 106 height 12
click at [1253, 32] on button "Close" at bounding box center [1241, 38] width 57 height 23
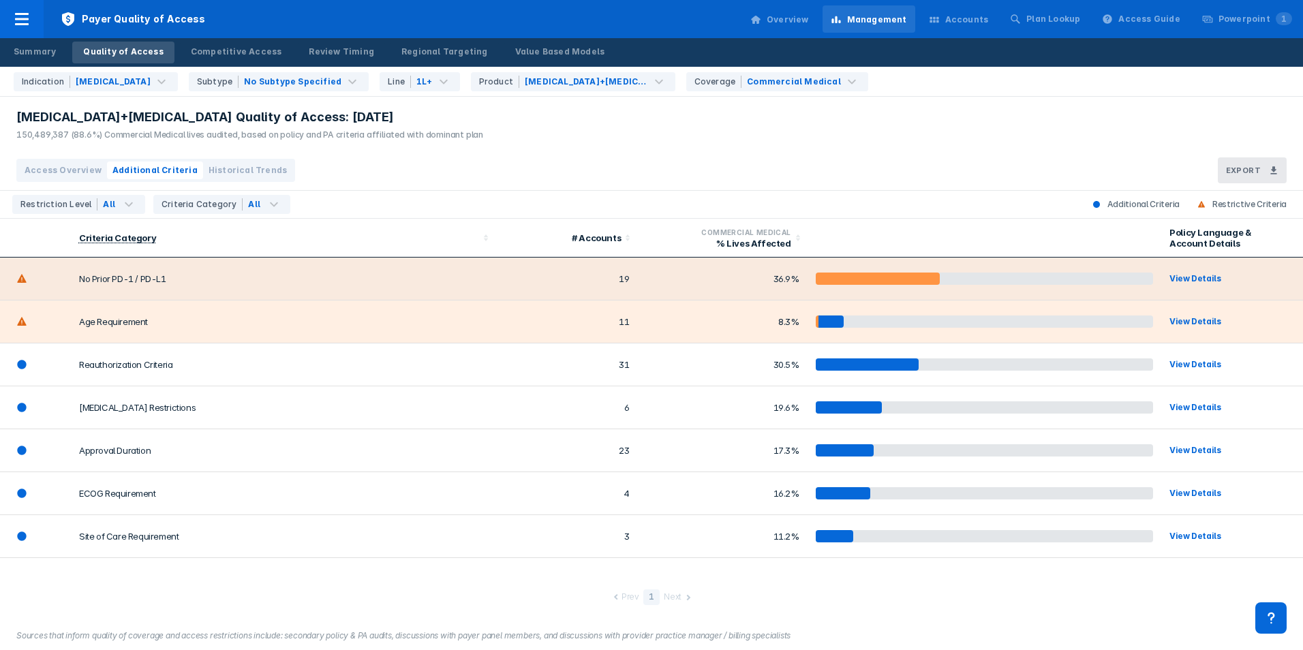
click at [88, 277] on td "No Prior PD-1 / PD-L1" at bounding box center [283, 279] width 424 height 43
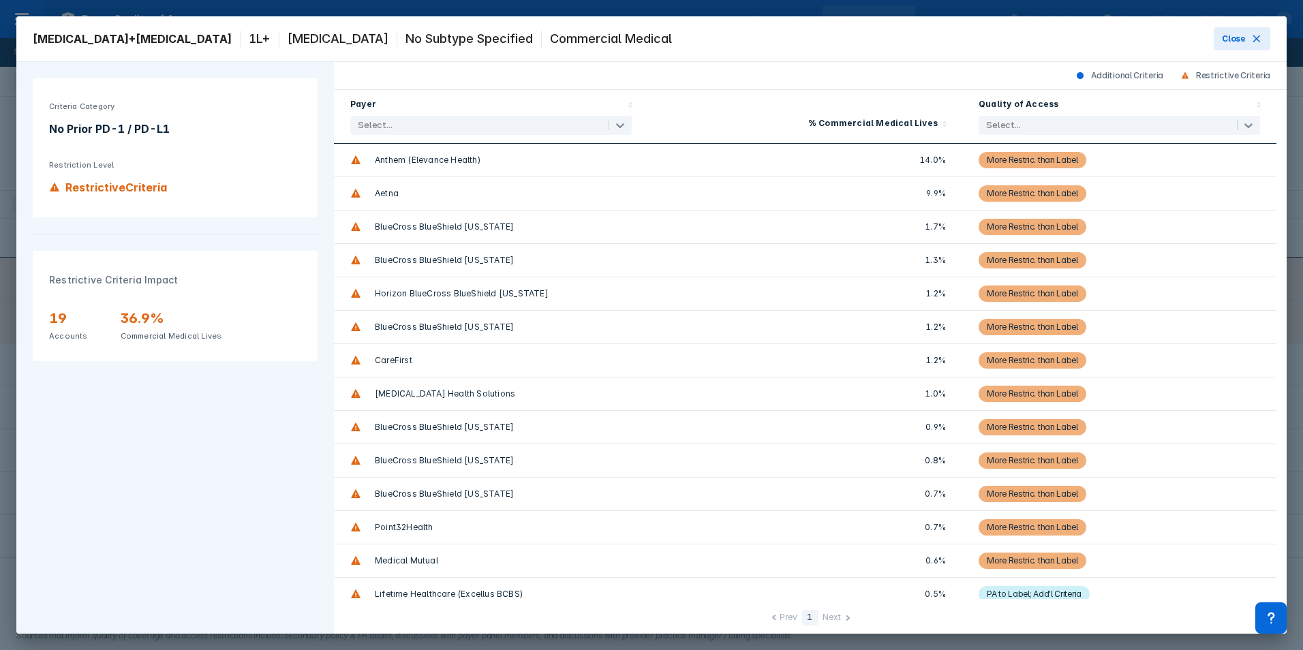
click at [341, 155] on div "Anthem (Elevance Health)" at bounding box center [491, 160] width 314 height 33
click at [351, 157] on icon at bounding box center [355, 160] width 11 height 11
click at [1259, 42] on icon at bounding box center [1256, 38] width 11 height 11
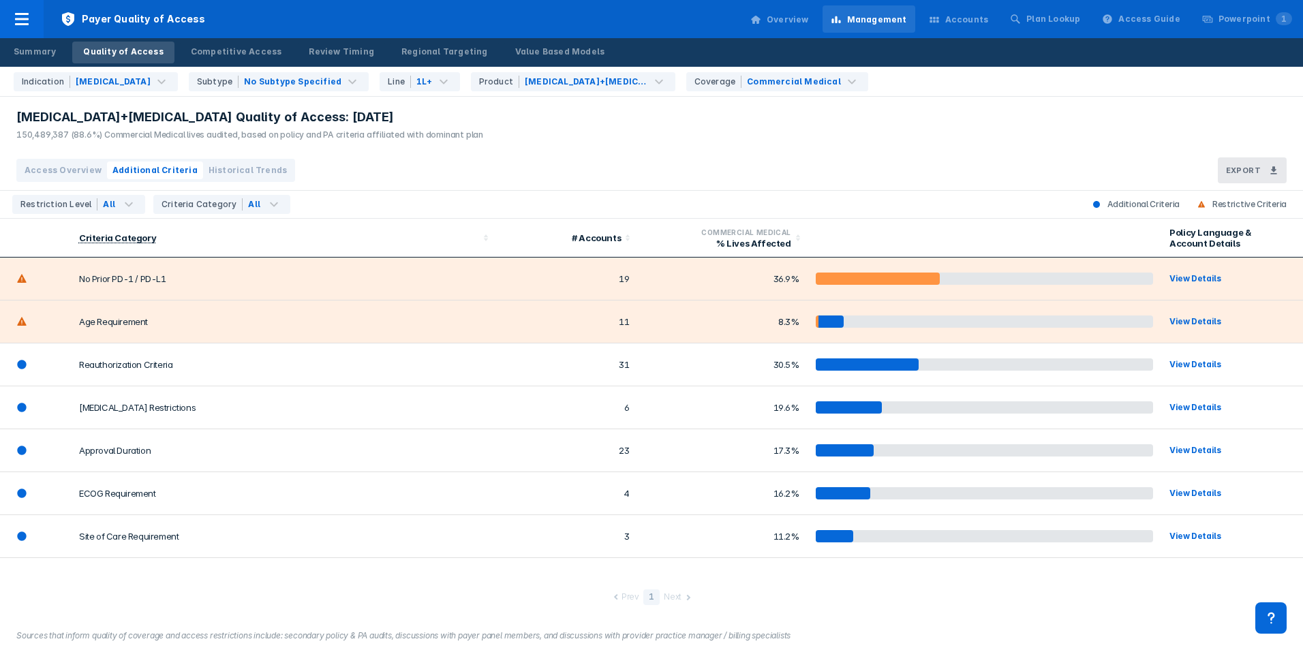
click at [88, 168] on span "Access Overview" at bounding box center [63, 170] width 77 height 12
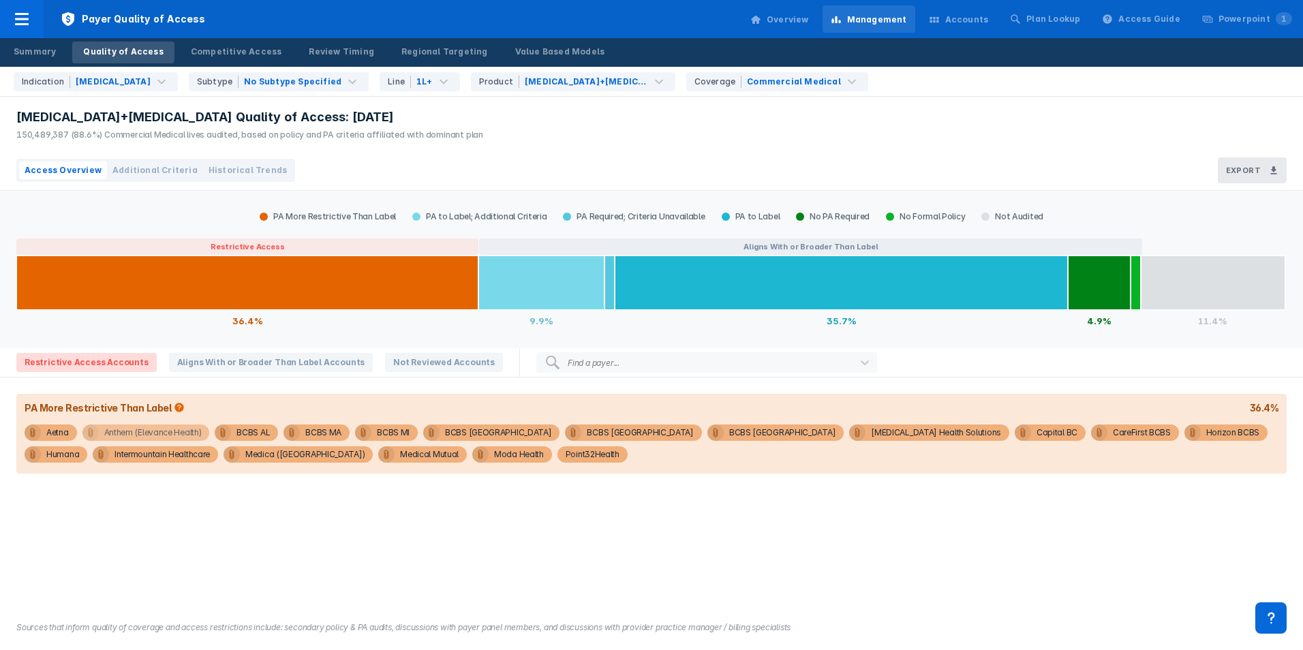
click at [124, 431] on div "Anthem (Elevance Health)" at bounding box center [152, 432] width 97 height 16
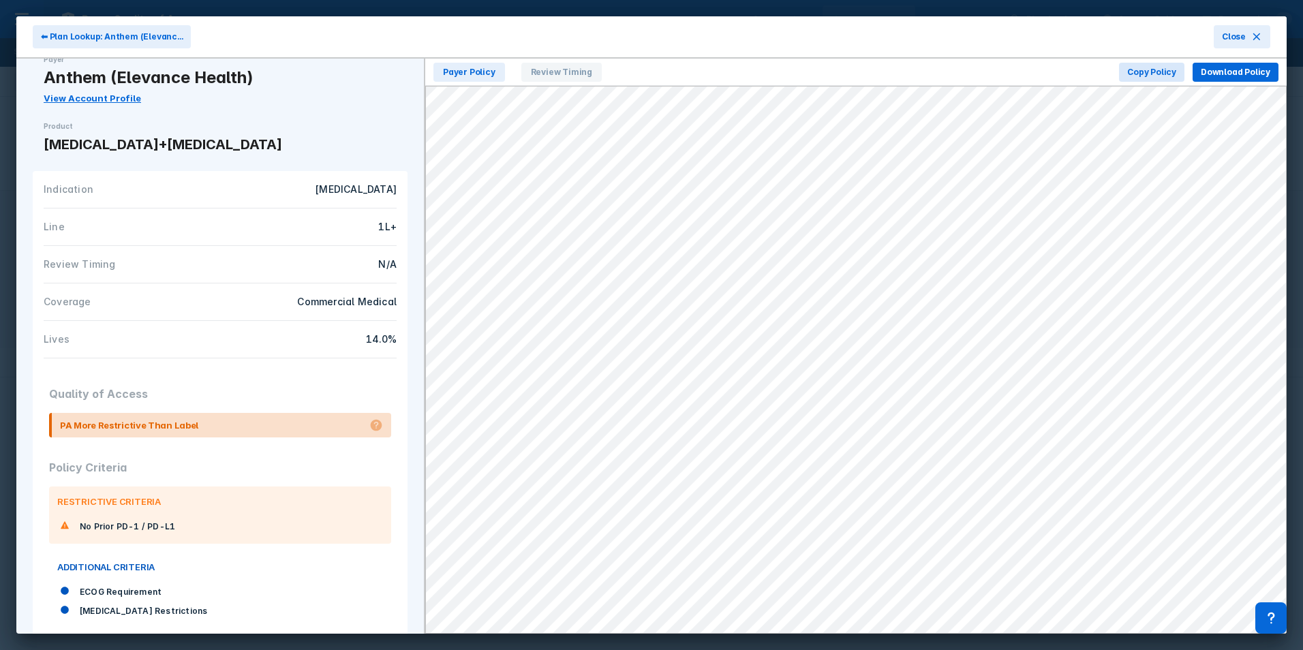
scroll to position [56, 0]
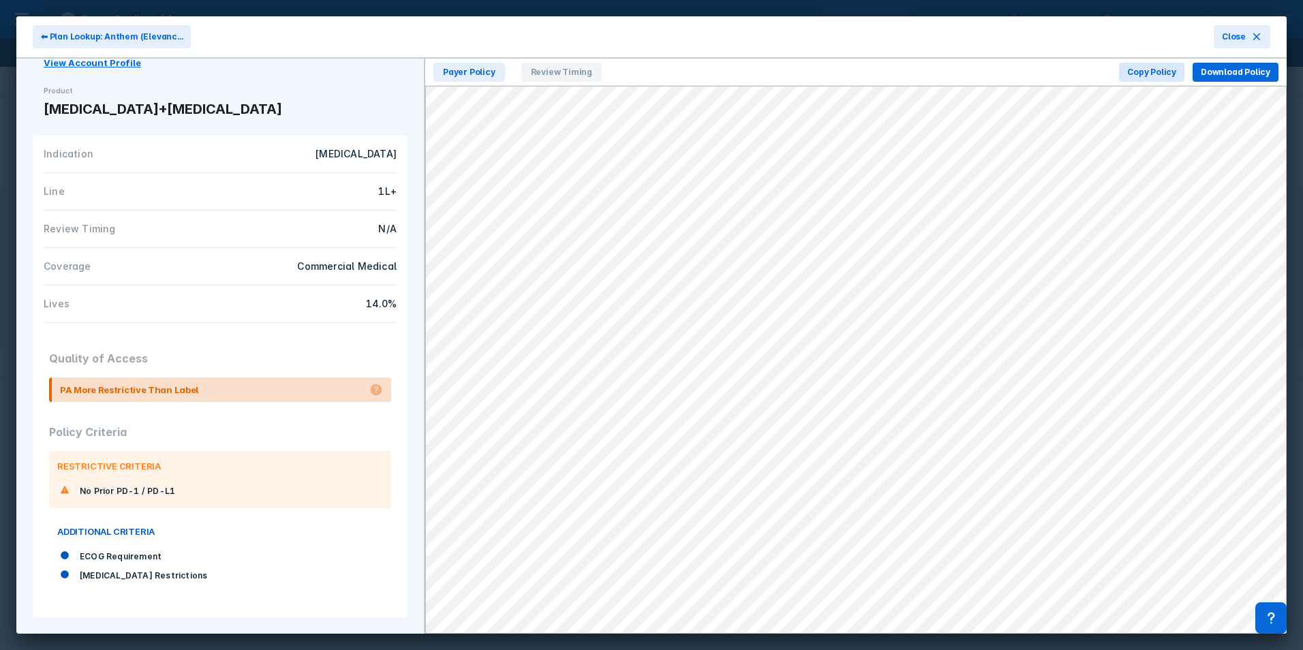
click at [101, 470] on span "RESTRICTIVE CRITERIA" at bounding box center [109, 466] width 104 height 14
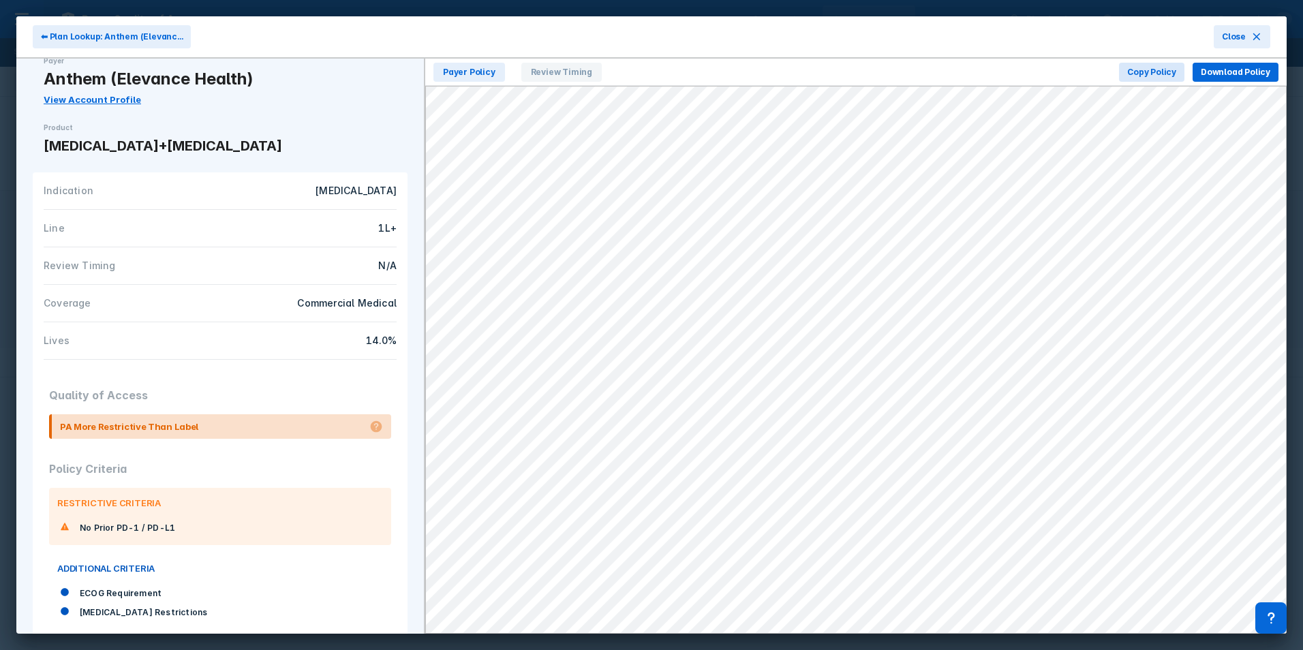
scroll to position [0, 0]
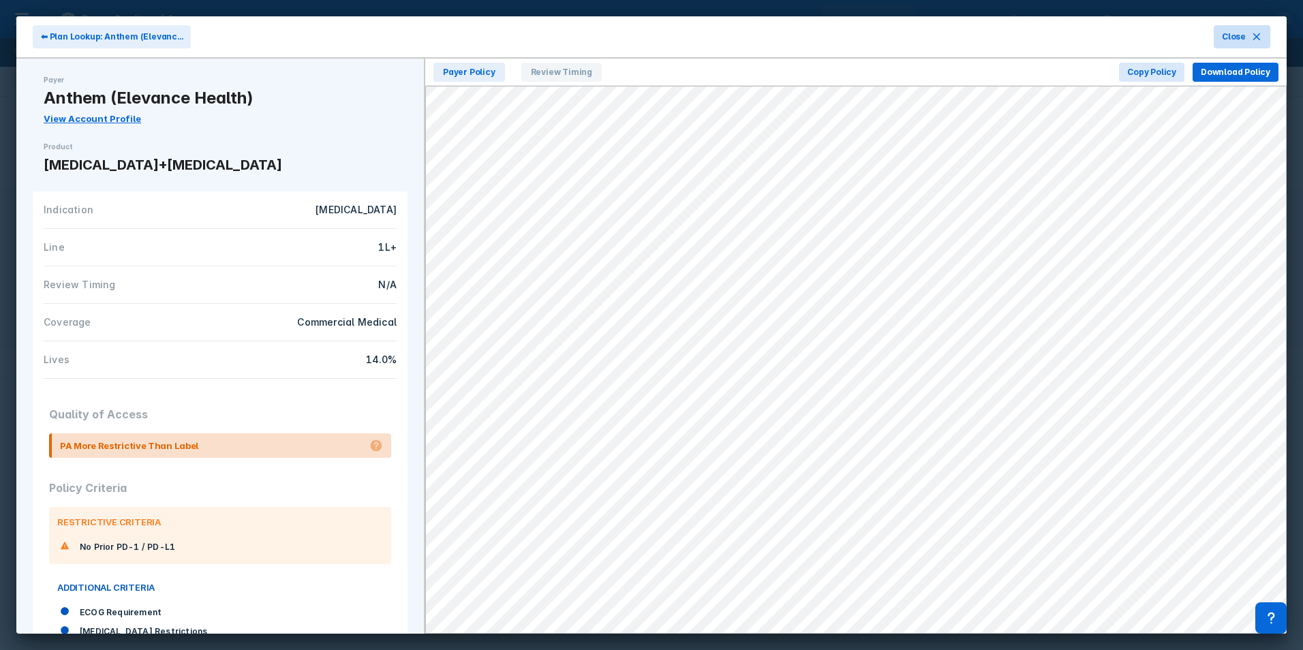
click at [1244, 37] on span "Close" at bounding box center [1234, 37] width 24 height 12
